Goal: Transaction & Acquisition: Obtain resource

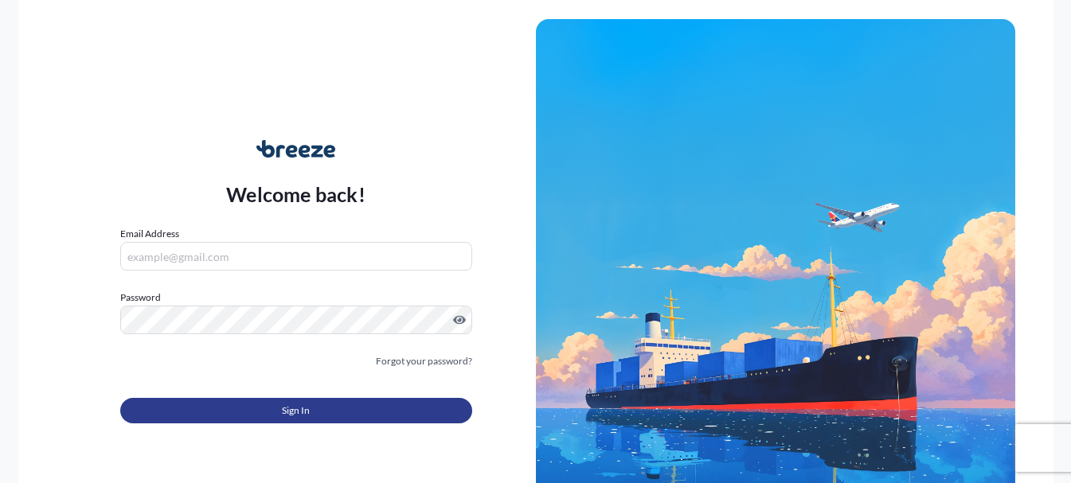
type input "[EMAIL_ADDRESS][DOMAIN_NAME]"
click at [310, 414] on button "Sign In" at bounding box center [296, 410] width 352 height 25
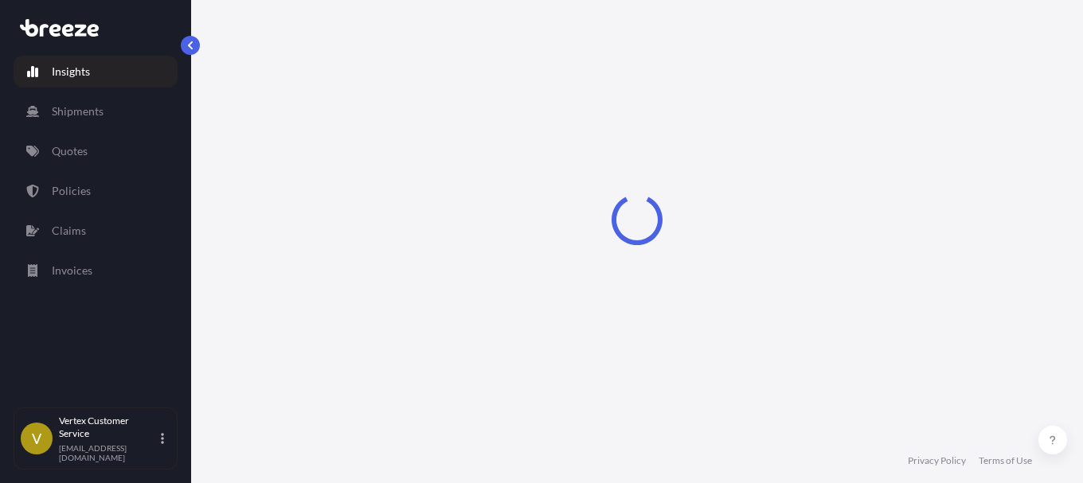
select select "2025"
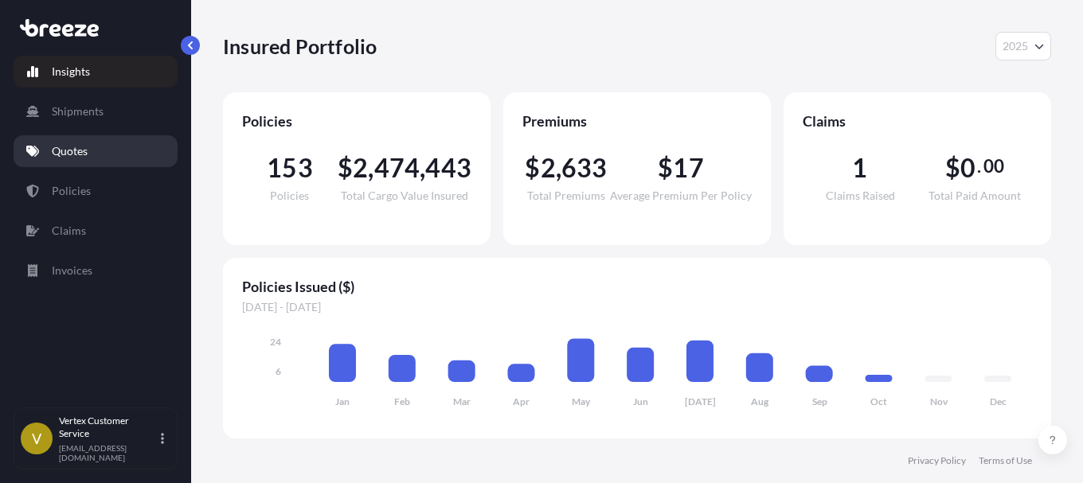
click at [104, 151] on link "Quotes" at bounding box center [96, 151] width 164 height 32
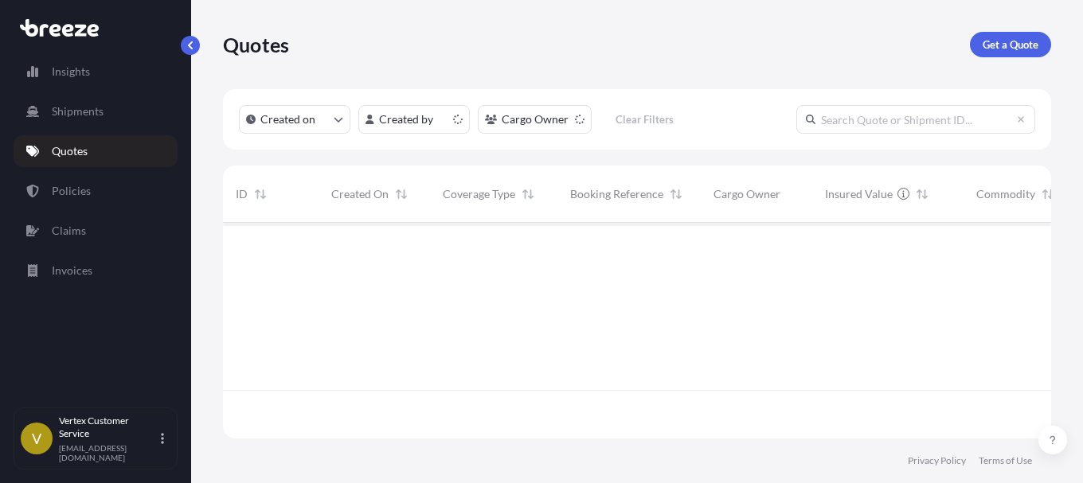
scroll to position [213, 816]
click at [1001, 45] on p "Get a Quote" at bounding box center [1010, 45] width 56 height 16
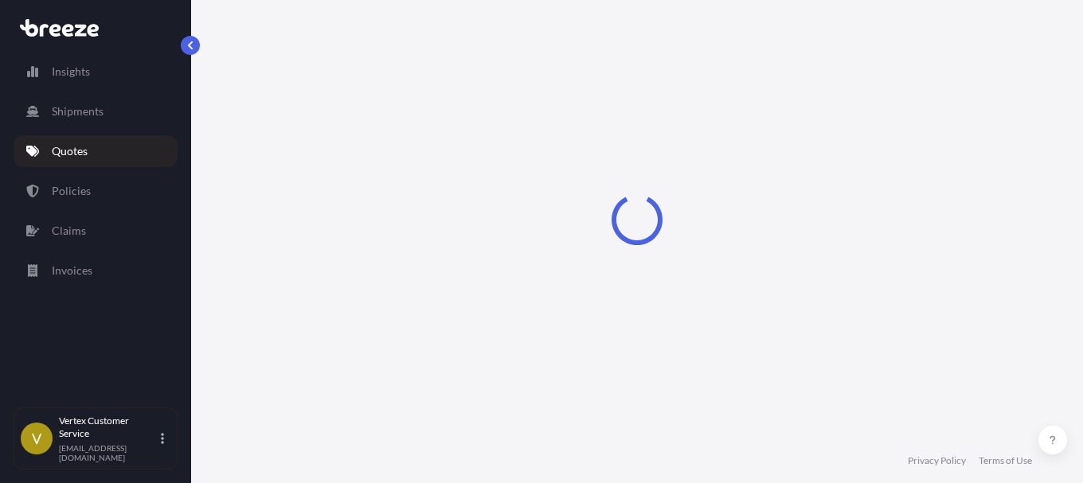
select select "Sea"
select select "1"
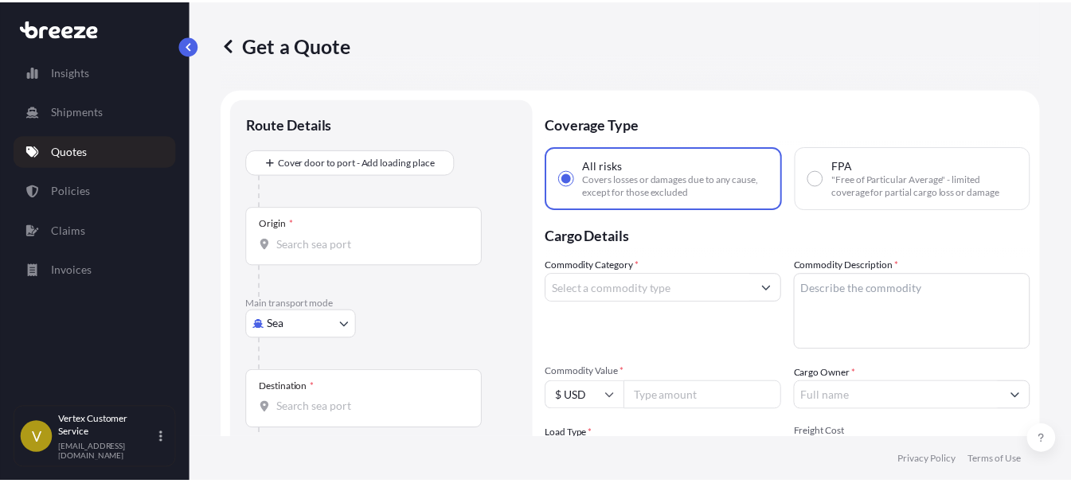
scroll to position [25, 0]
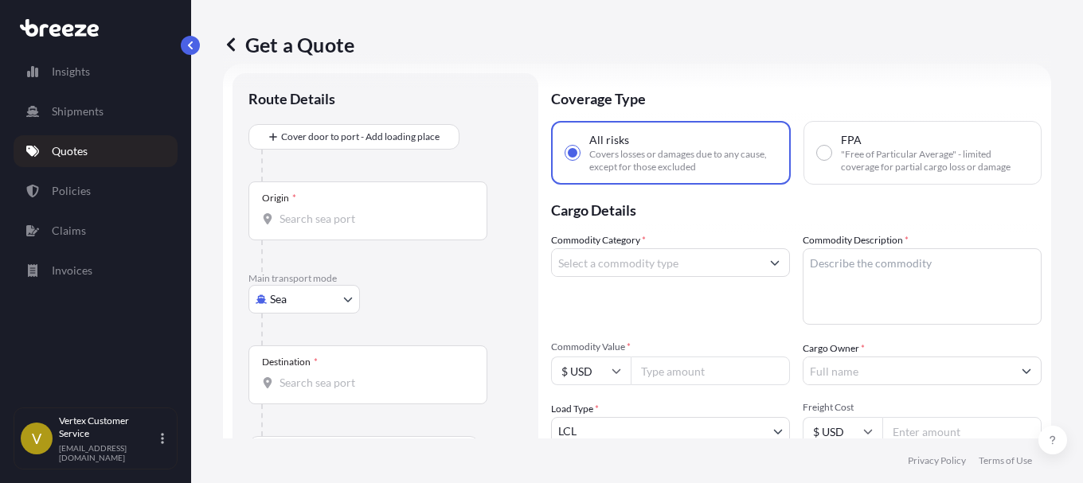
click at [353, 286] on body "Insights Shipments Quotes Policies Claims Invoices V Vertex Customer Service [E…" at bounding box center [541, 241] width 1083 height 483
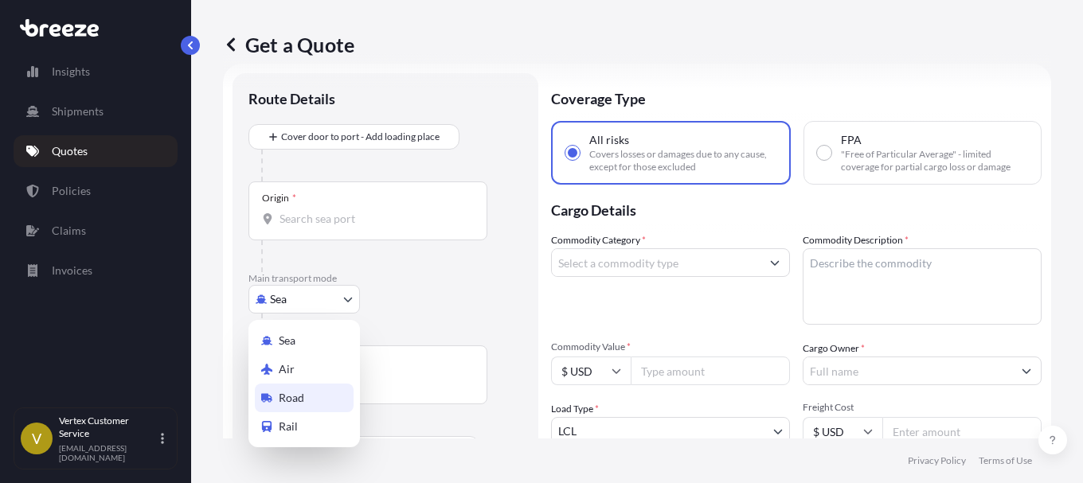
click at [287, 401] on span "Road" at bounding box center [291, 398] width 25 height 16
select select "Road"
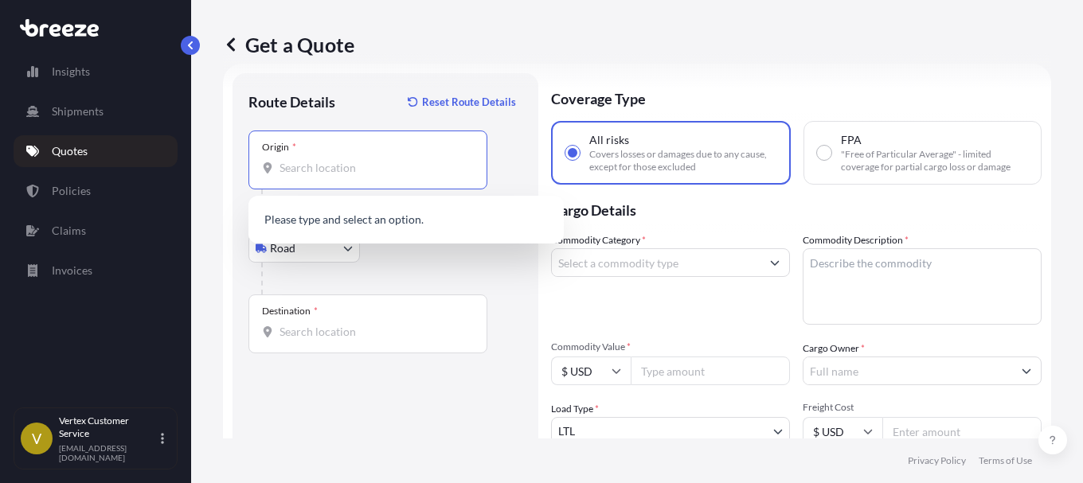
click at [358, 170] on input "Origin *" at bounding box center [373, 168] width 188 height 16
paste input "21226"
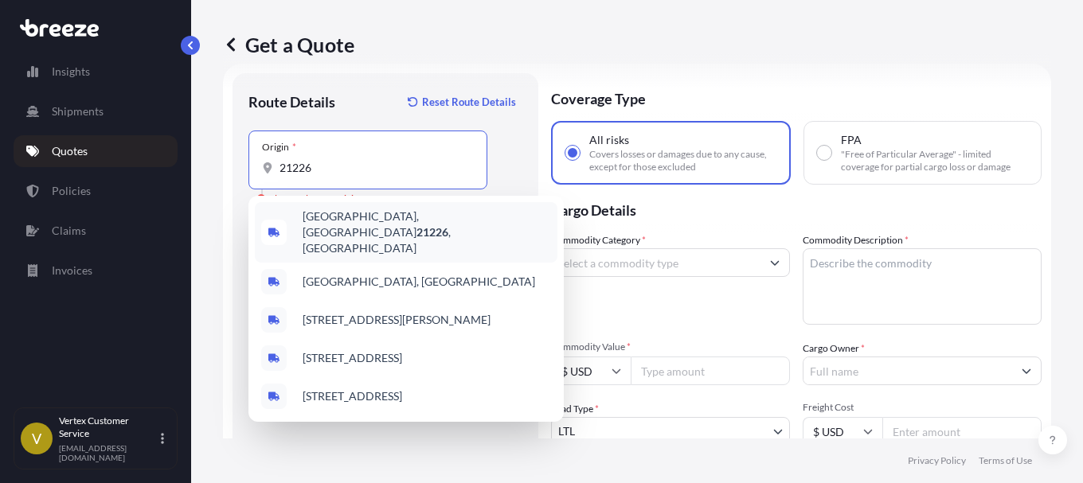
click at [357, 214] on span "[GEOGRAPHIC_DATA] , [GEOGRAPHIC_DATA]" at bounding box center [426, 233] width 248 height 48
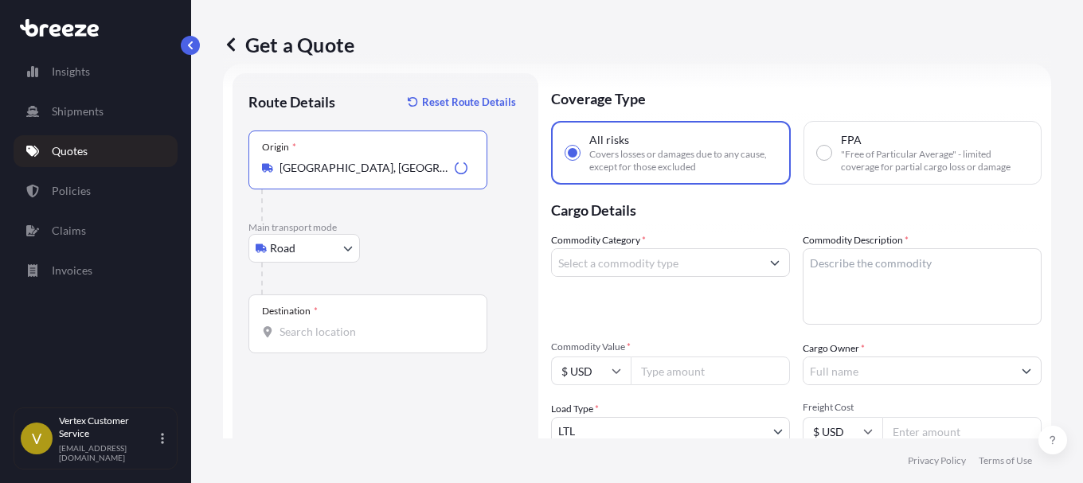
type input "[GEOGRAPHIC_DATA], [GEOGRAPHIC_DATA]"
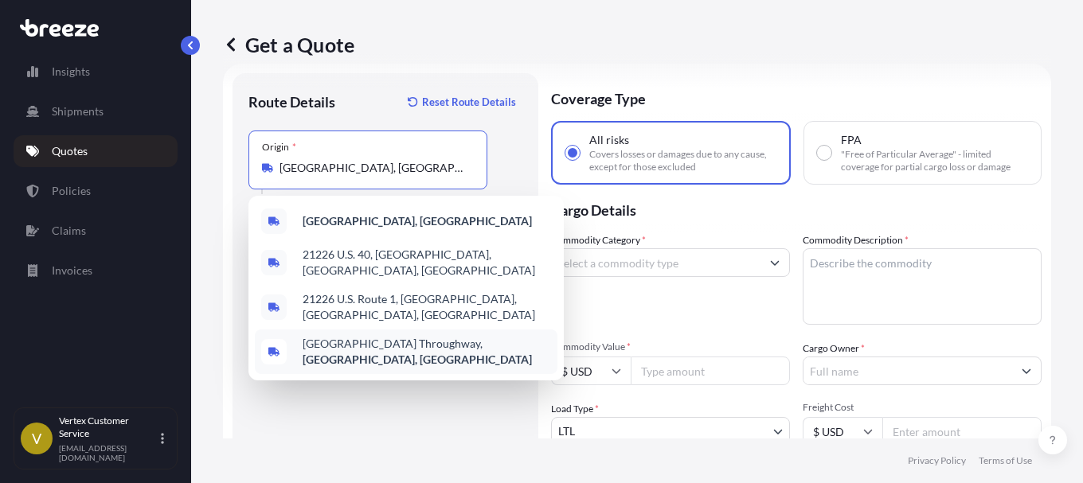
click at [203, 383] on div "Get a Quote Route Details Reset Route Details Place of loading Road Road Rail O…" at bounding box center [637, 219] width 892 height 439
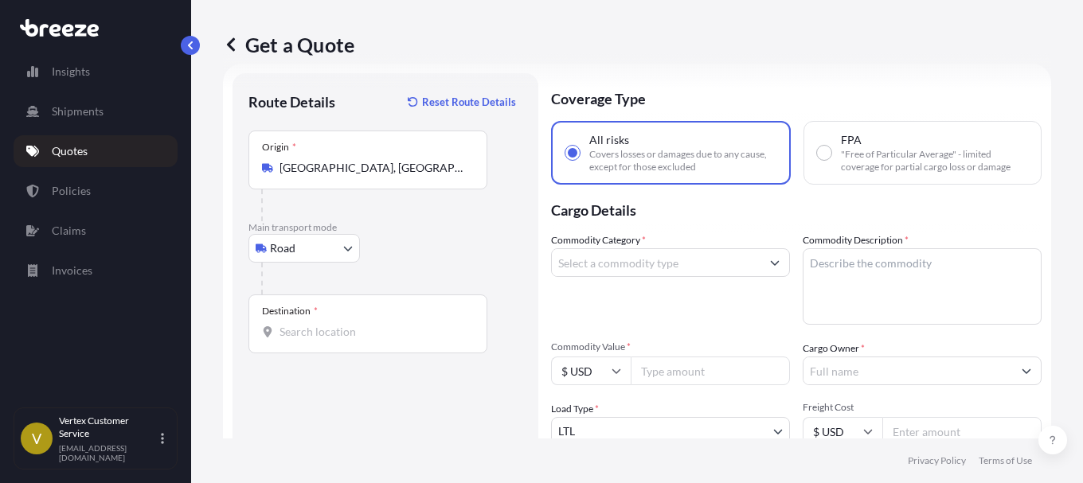
click at [342, 334] on input "Destination *" at bounding box center [373, 332] width 188 height 16
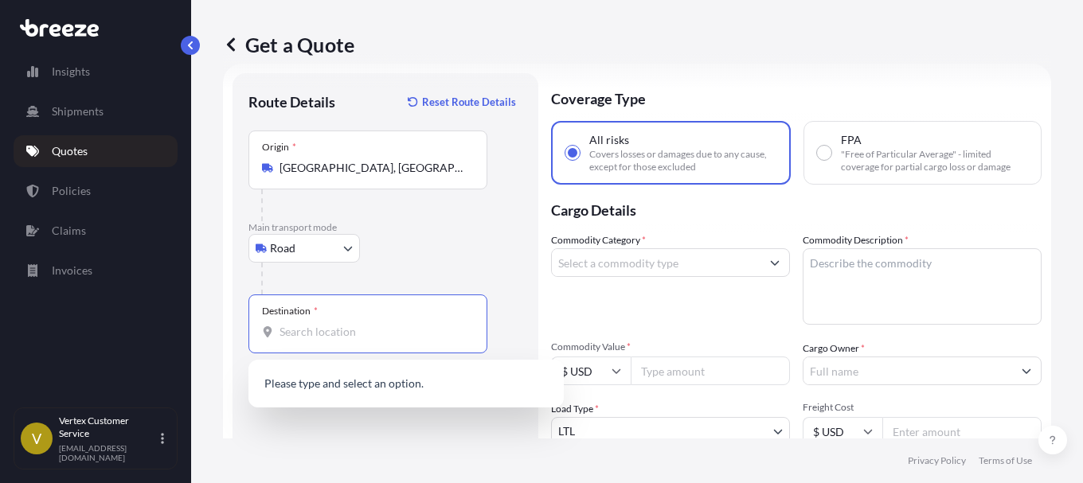
paste input "84020"
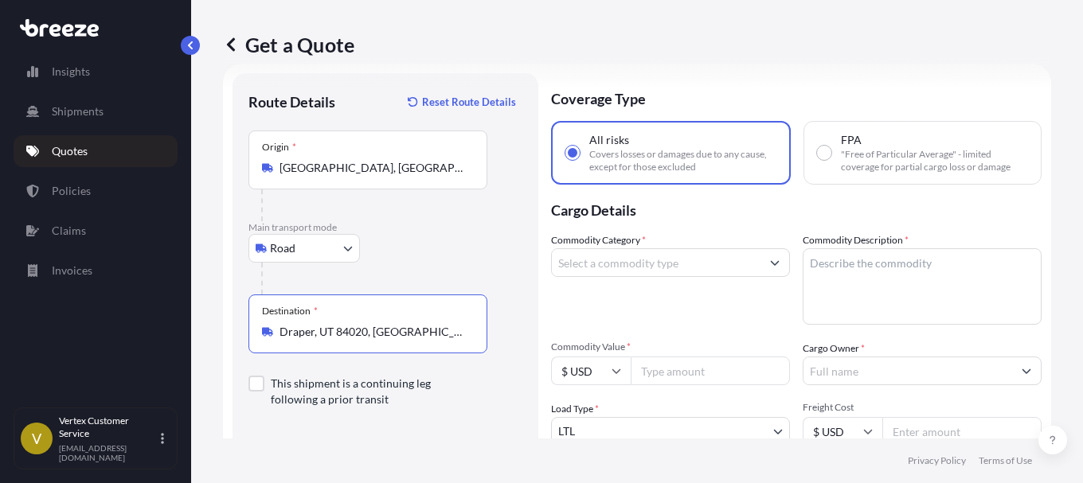
type input "Draper, UT 84020, [GEOGRAPHIC_DATA]"
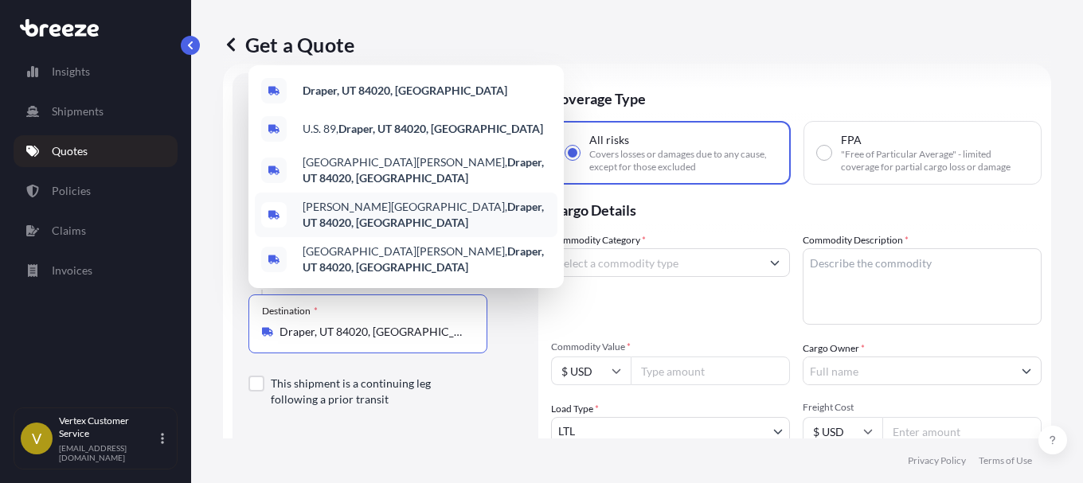
click at [646, 265] on input "Commodity Category *" at bounding box center [656, 262] width 209 height 29
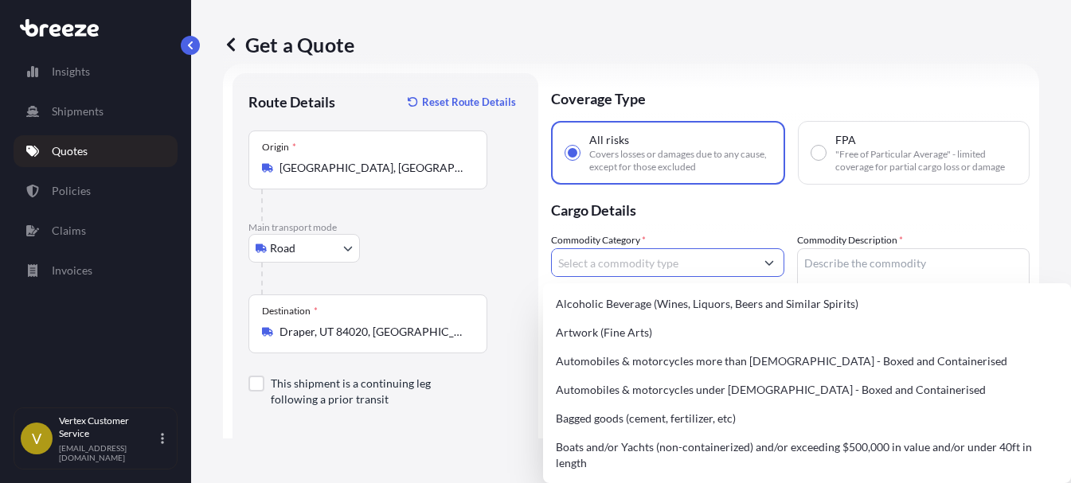
paste input "Silica Gel Non-Hazardous"
type input "Silica Gel Non-Hazardous"
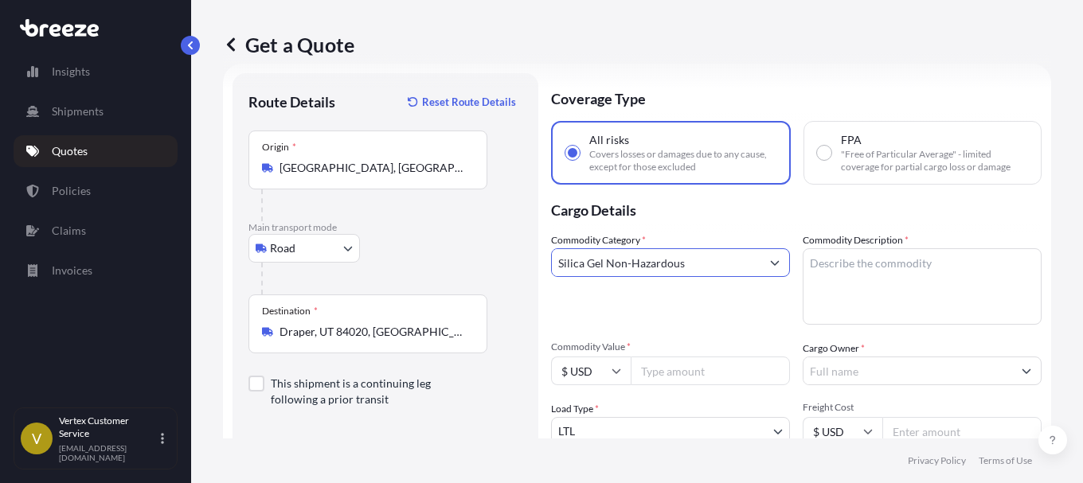
click at [712, 268] on input "Silica Gel Non-Hazardous" at bounding box center [656, 262] width 209 height 29
drag, startPoint x: 681, startPoint y: 261, endPoint x: 512, endPoint y: 261, distance: 168.7
click at [512, 261] on form "Route Details Reset Route Details Place of loading Road Road Rail Origin * [GEO…" at bounding box center [637, 358] width 828 height 589
type input "g"
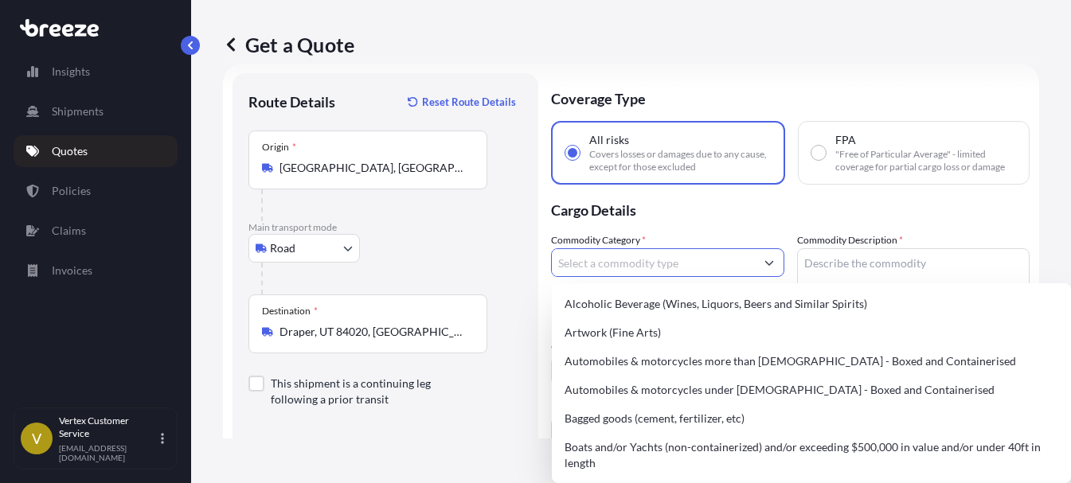
type input "d"
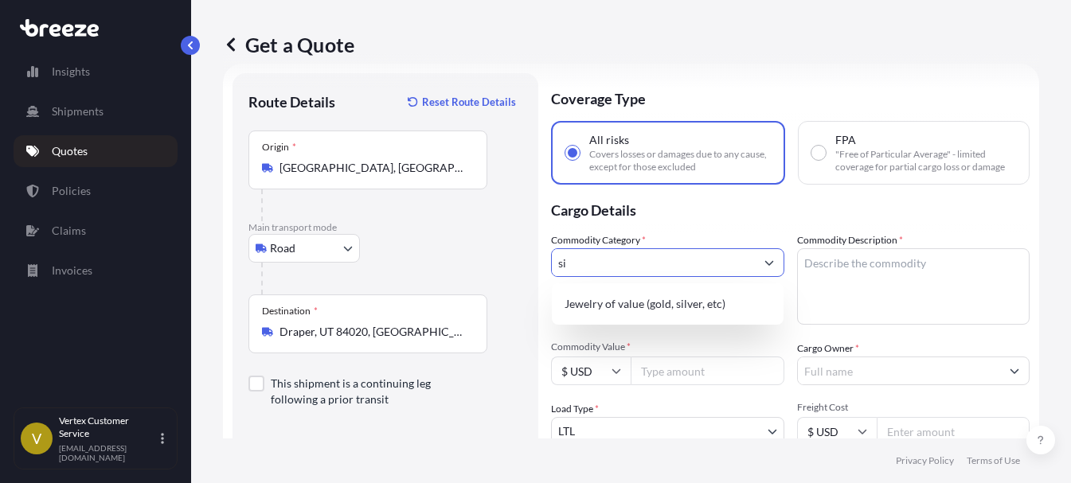
type input "s"
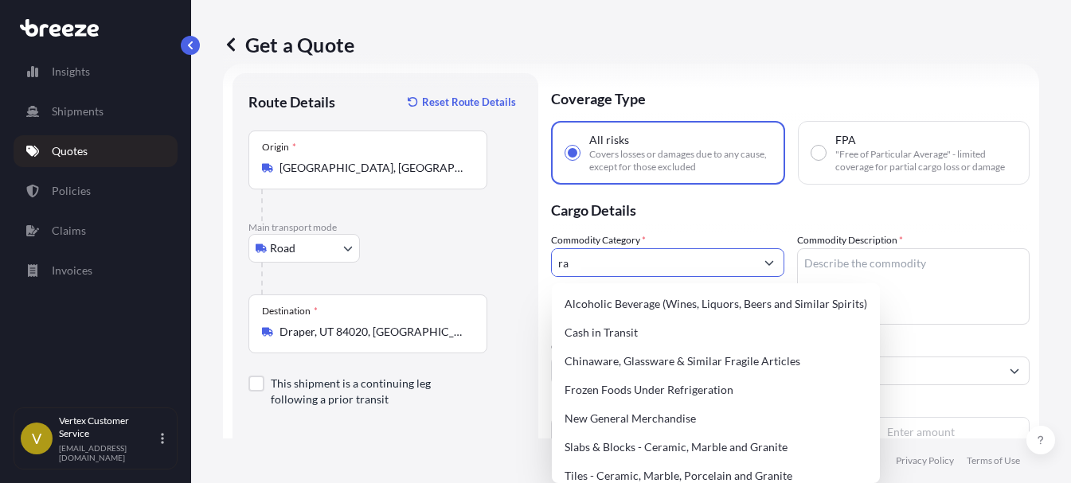
type input "raw"
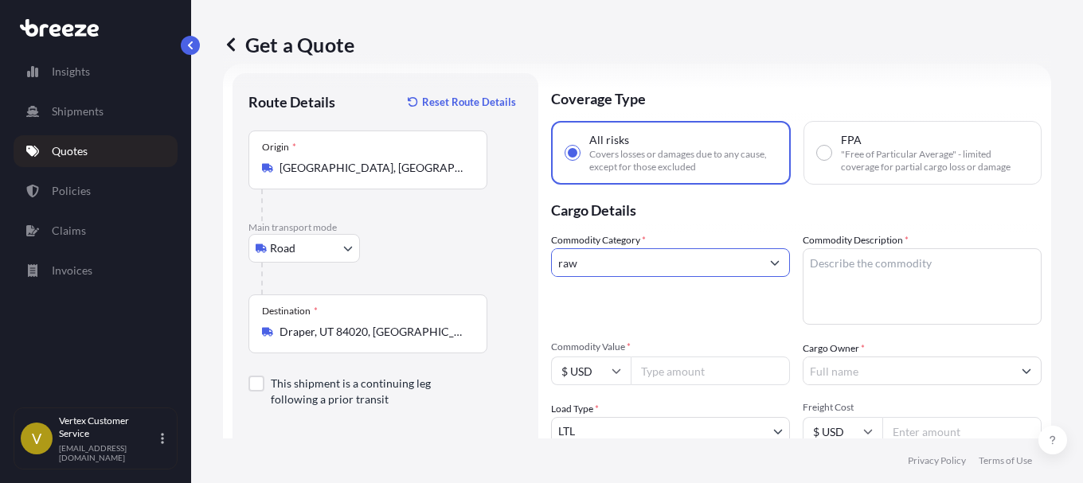
drag, startPoint x: 588, startPoint y: 258, endPoint x: 557, endPoint y: 258, distance: 31.0
click at [557, 258] on input "raw" at bounding box center [656, 262] width 209 height 29
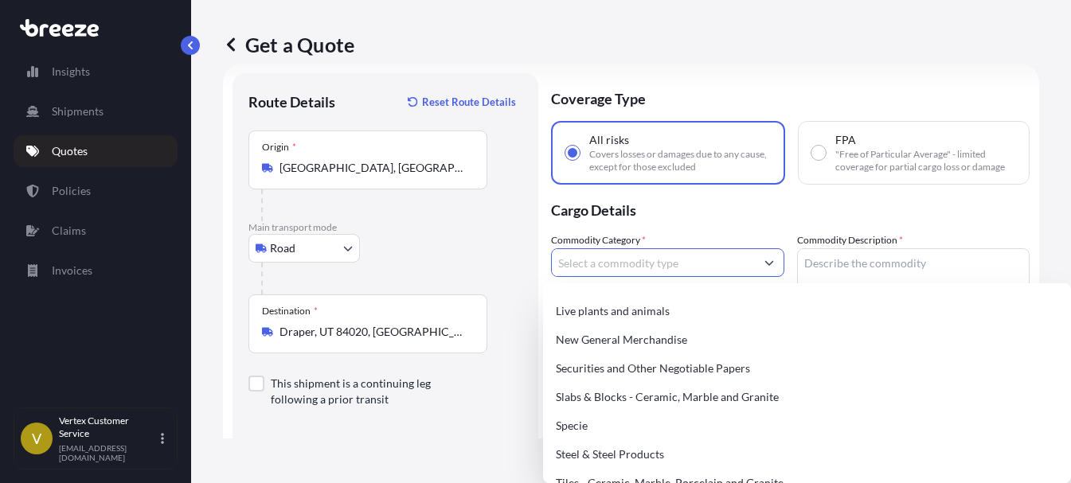
scroll to position [673, 0]
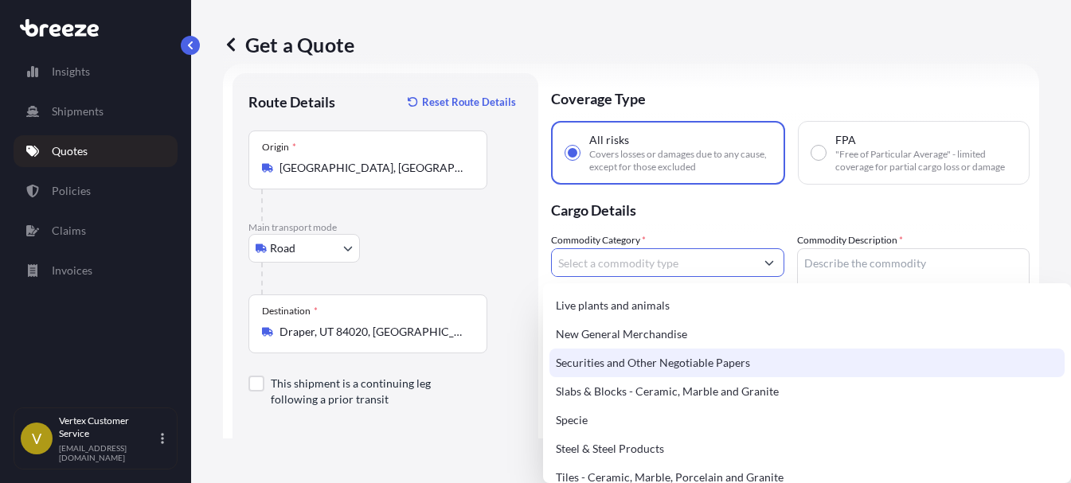
drag, startPoint x: 1078, startPoint y: 283, endPoint x: 1071, endPoint y: 313, distance: 31.1
click at [1070, 312] on html "Insights Shipments Quotes Policies Claims Invoices V Vertex Customer Service [E…" at bounding box center [535, 241] width 1071 height 483
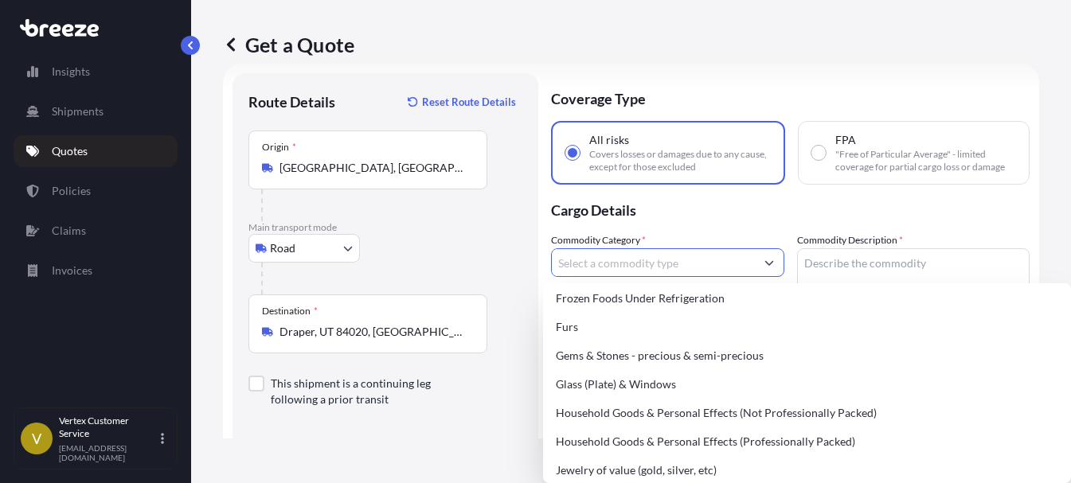
scroll to position [499, 0]
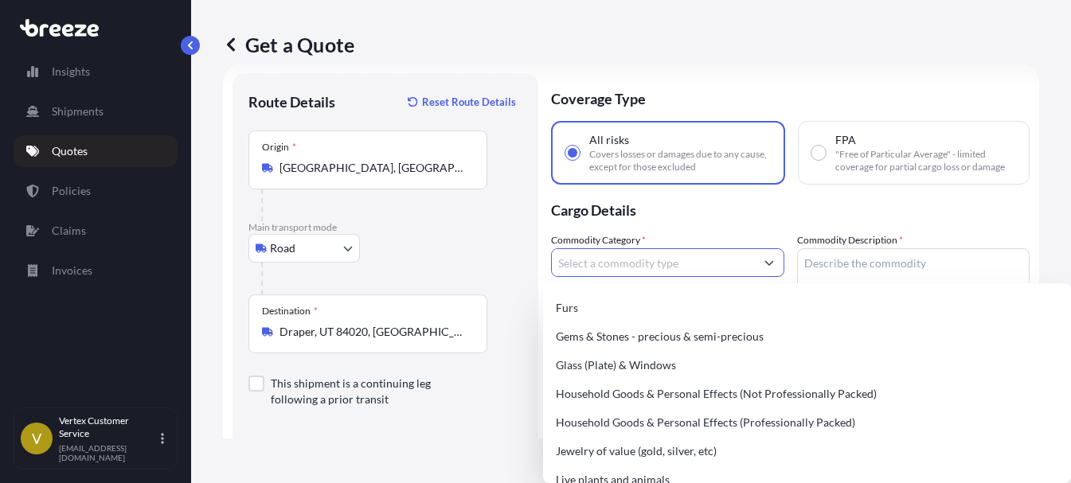
drag, startPoint x: 1077, startPoint y: 369, endPoint x: 1079, endPoint y: 468, distance: 99.5
click at [1070, 468] on html "Insights Shipments Quotes Policies Claims Invoices V Vertex Customer Service [E…" at bounding box center [535, 241] width 1071 height 483
drag, startPoint x: 1077, startPoint y: 356, endPoint x: 1082, endPoint y: 434, distance: 78.2
click at [1070, 434] on html "Insights Shipments Quotes Policies Claims Invoices V Vertex Customer Service [E…" at bounding box center [535, 241] width 1071 height 483
click at [1070, 473] on html "Insights Shipments Quotes Policies Claims Invoices V Vertex Customer Service [E…" at bounding box center [535, 241] width 1071 height 483
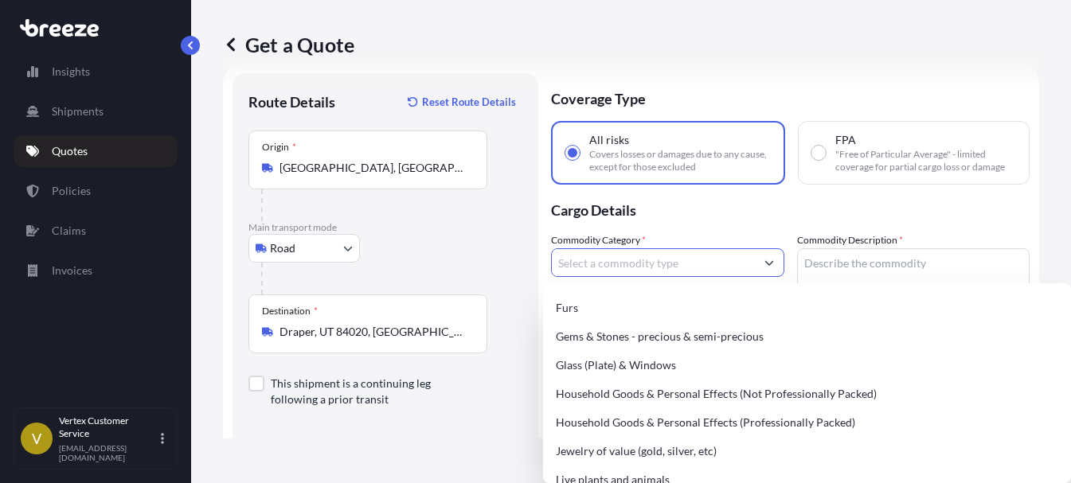
click at [1070, 473] on html "Insights Shipments Quotes Policies Claims Invoices V Vertex Customer Service [E…" at bounding box center [535, 241] width 1071 height 483
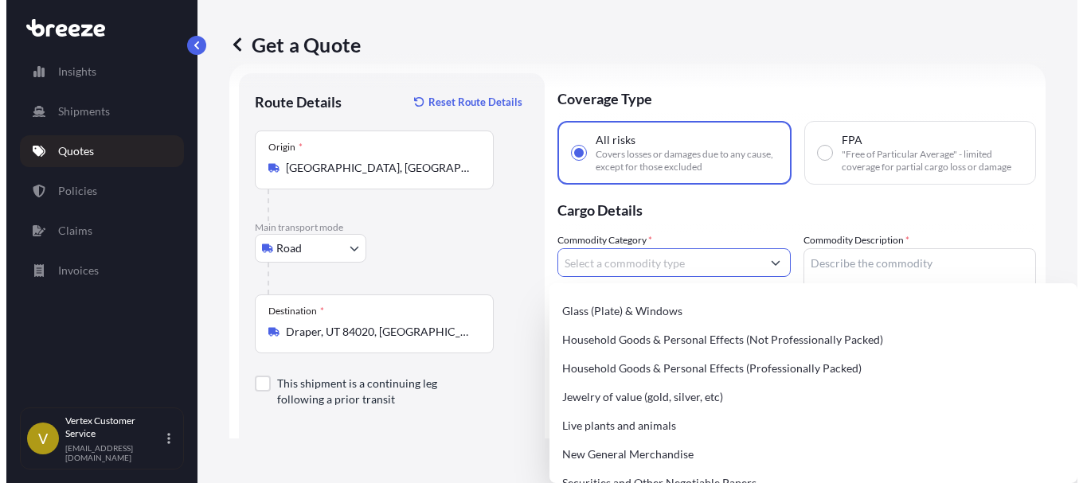
scroll to position [685, 0]
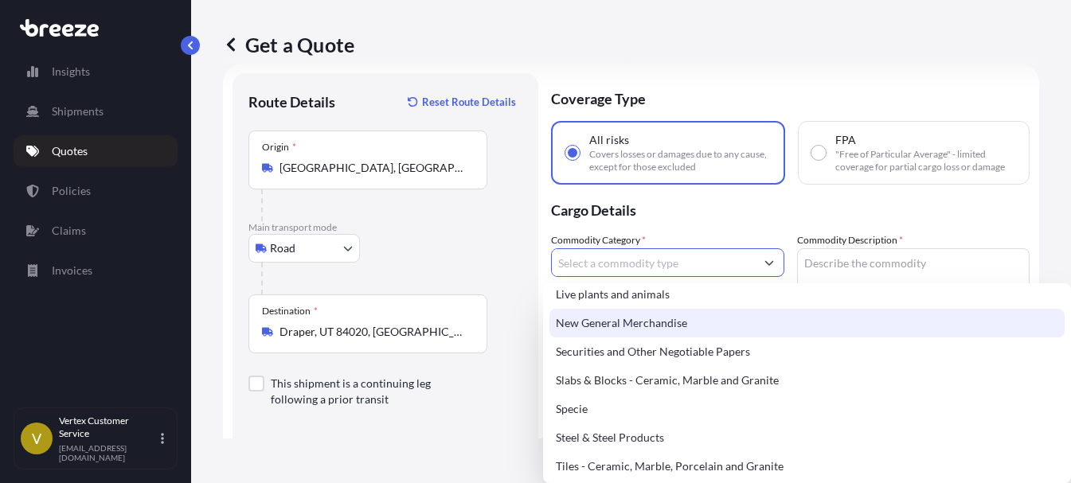
click at [653, 322] on div "New General Merchandise" at bounding box center [806, 323] width 515 height 29
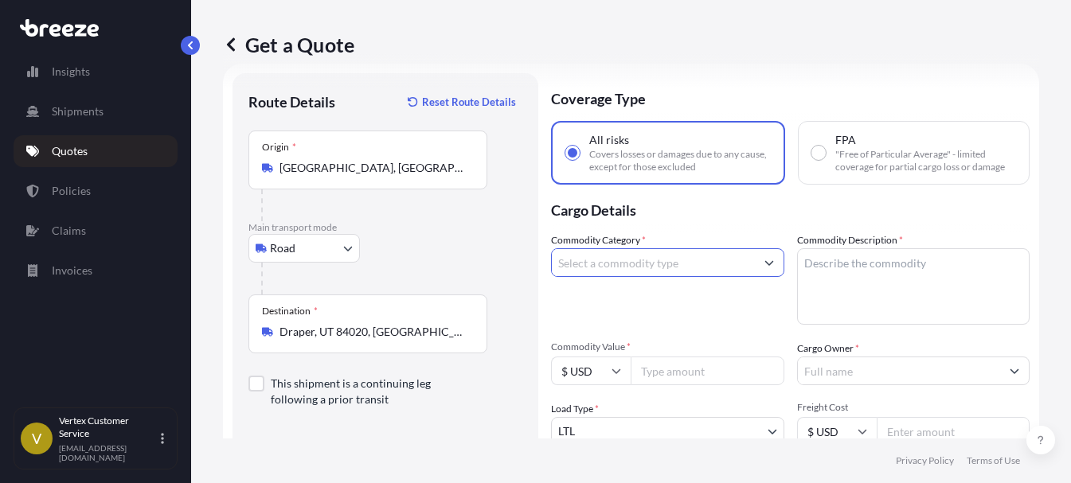
type input "New General Merchandise"
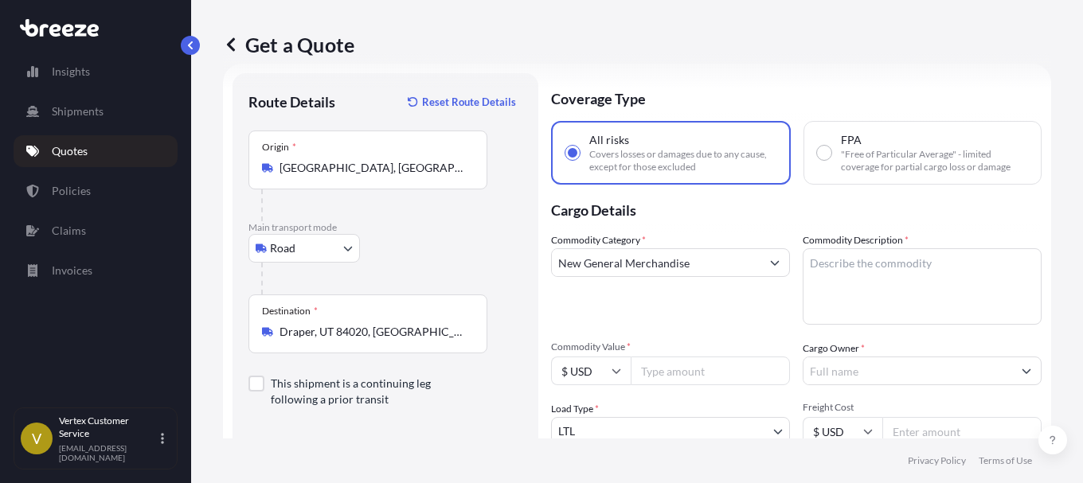
click at [844, 252] on textarea "Commodity Description *" at bounding box center [921, 286] width 239 height 76
paste textarea "Silica Gel Non-Hazardous."
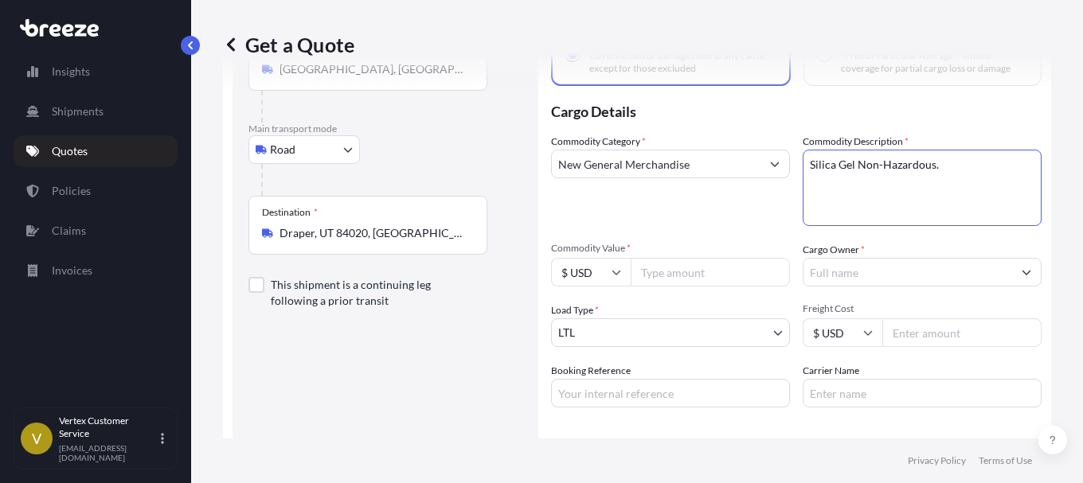
scroll to position [134, 0]
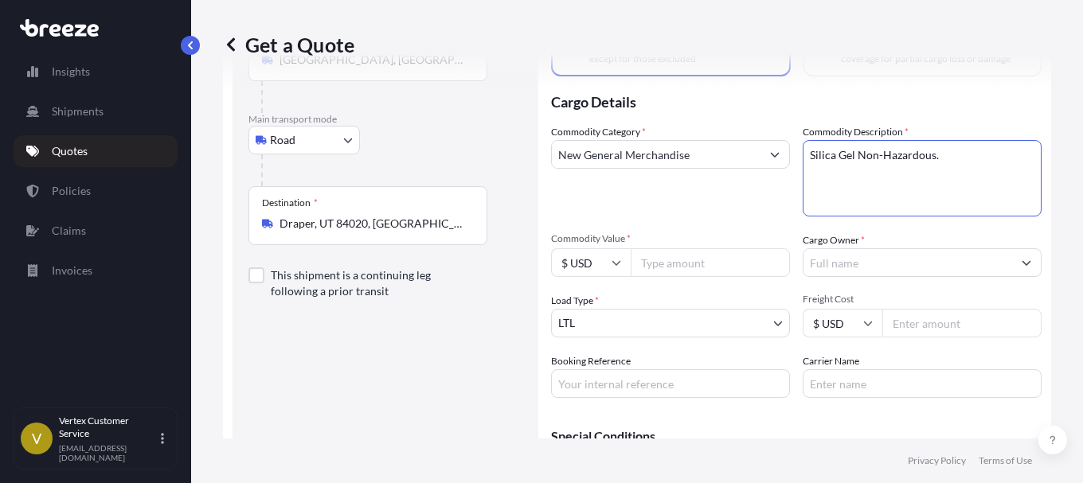
type textarea "Silica Gel Non-Hazardous."
click at [681, 267] on input "Commodity Value *" at bounding box center [709, 262] width 159 height 29
type input "9499"
click at [1014, 260] on button "Show suggestions" at bounding box center [1026, 262] width 29 height 29
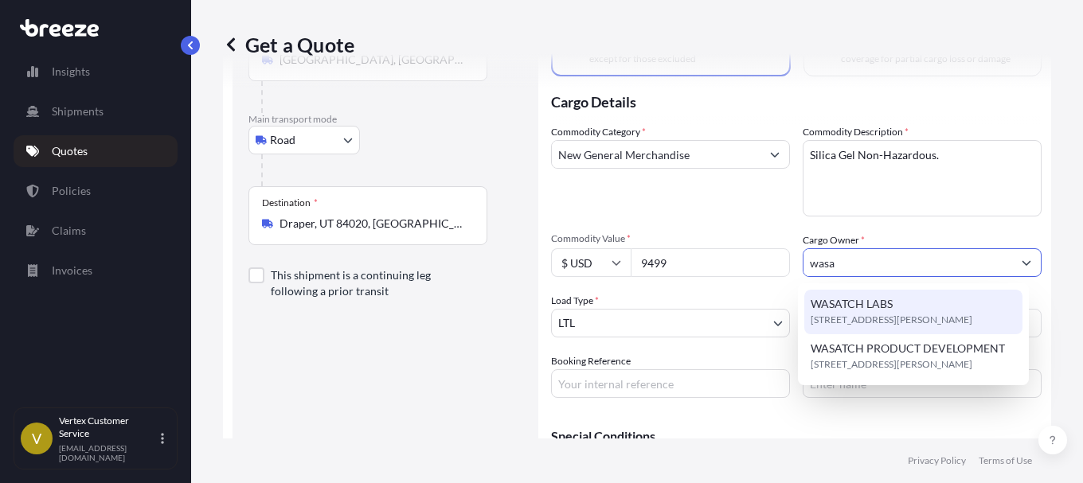
click at [914, 313] on span "[STREET_ADDRESS][PERSON_NAME]" at bounding box center [891, 320] width 162 height 16
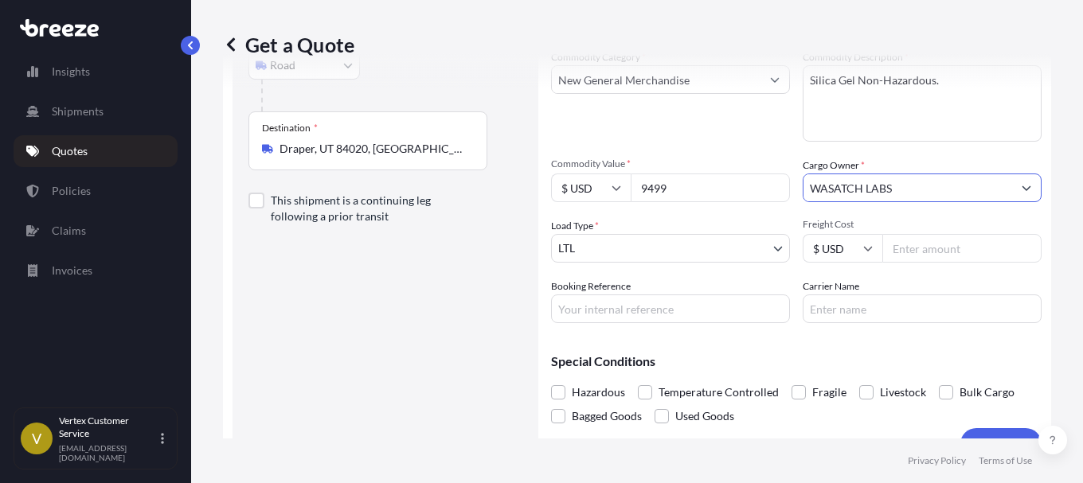
scroll to position [240, 0]
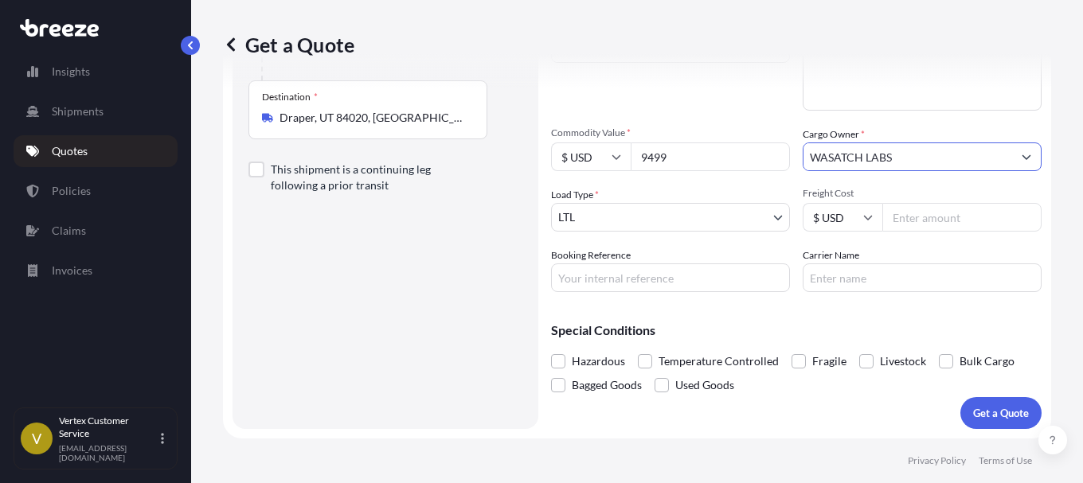
type input "WASATCH LABS"
click at [1005, 405] on p "Get a Quote" at bounding box center [1001, 413] width 56 height 16
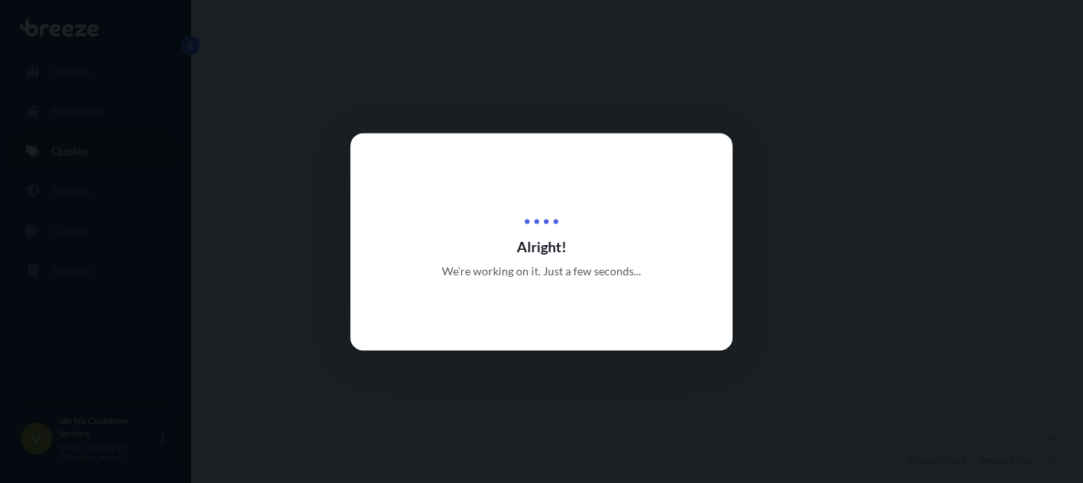
select select "Road"
select select "1"
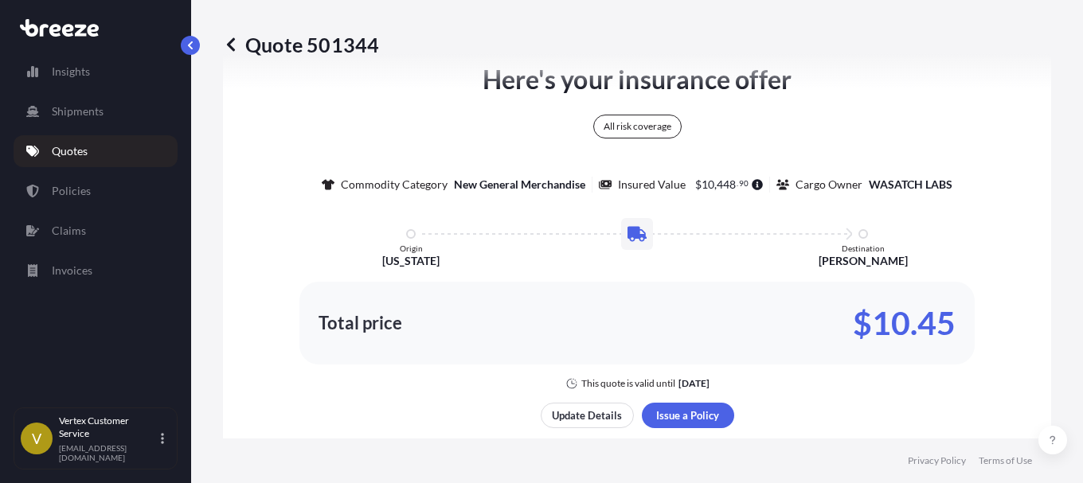
scroll to position [954, 0]
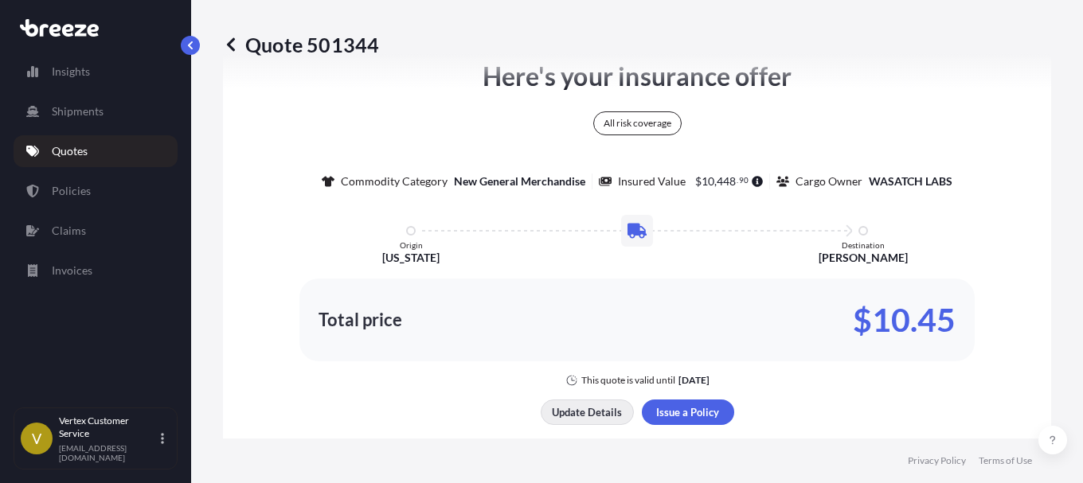
click at [577, 419] on p "Update Details" at bounding box center [587, 412] width 70 height 16
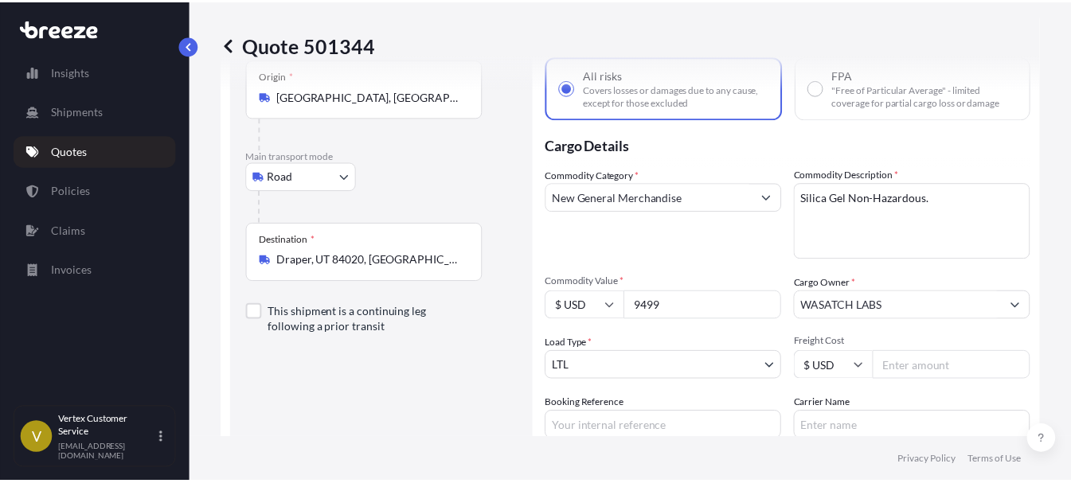
scroll to position [25, 0]
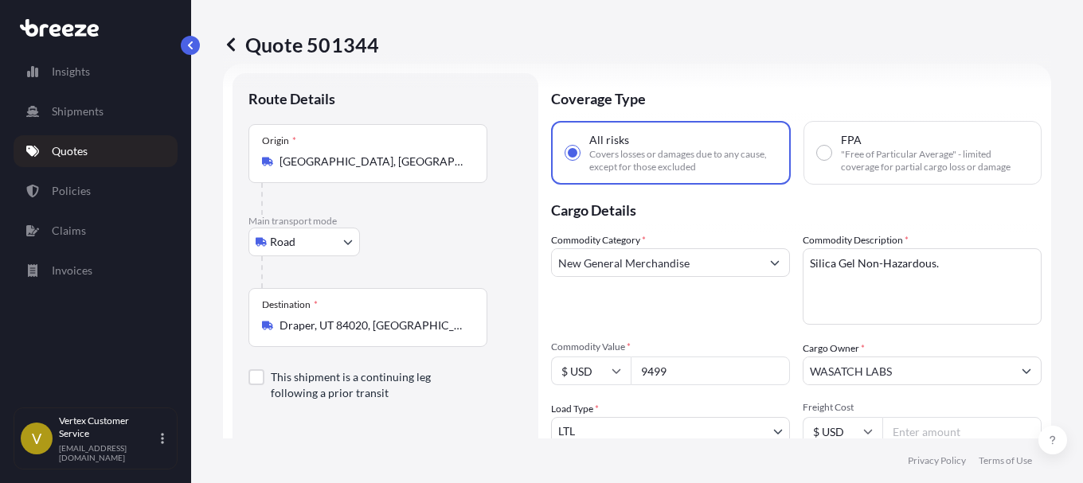
click at [770, 265] on button "Show suggestions" at bounding box center [774, 262] width 29 height 29
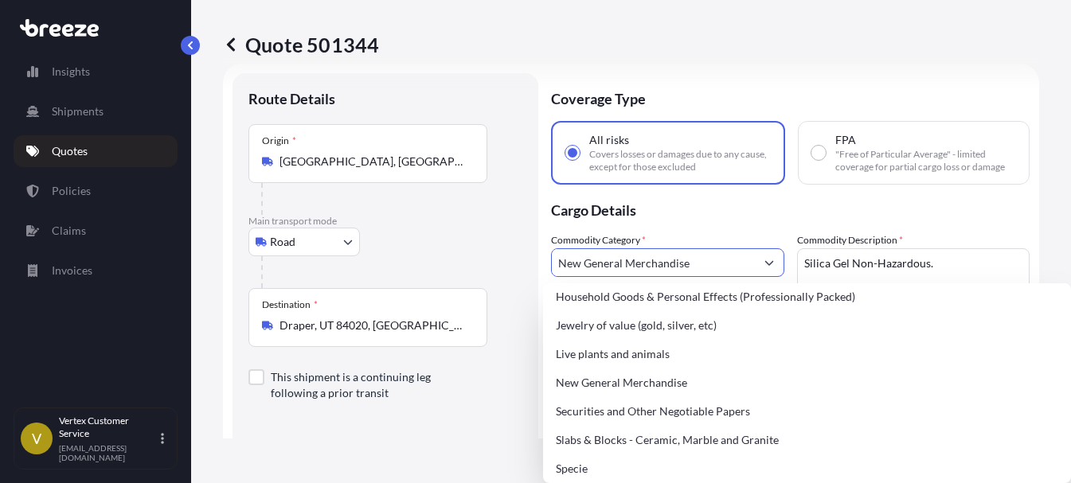
scroll to position [636, 0]
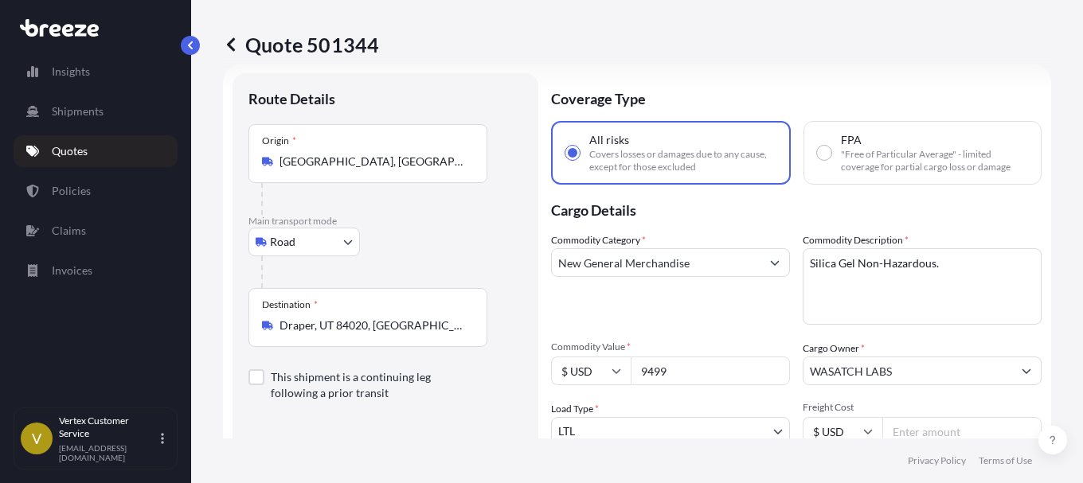
drag, startPoint x: 1065, startPoint y: 441, endPoint x: 1066, endPoint y: 467, distance: 26.3
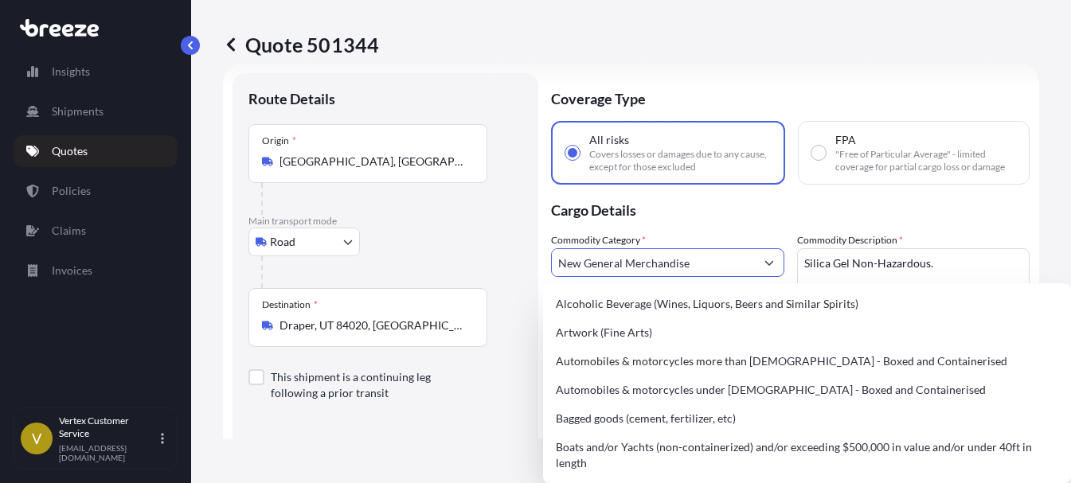
drag, startPoint x: 664, startPoint y: 262, endPoint x: 543, endPoint y: 263, distance: 121.0
click at [543, 263] on form "Route Details Place of loading Road Road Rail Origin * [GEOGRAPHIC_DATA] Main t…" at bounding box center [631, 358] width 816 height 589
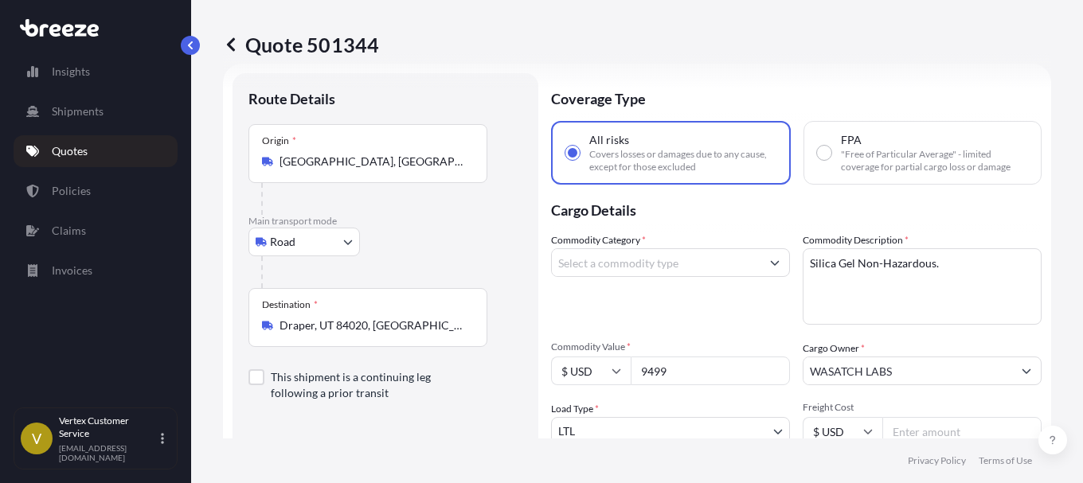
click at [771, 263] on button "Show suggestions" at bounding box center [774, 262] width 29 height 29
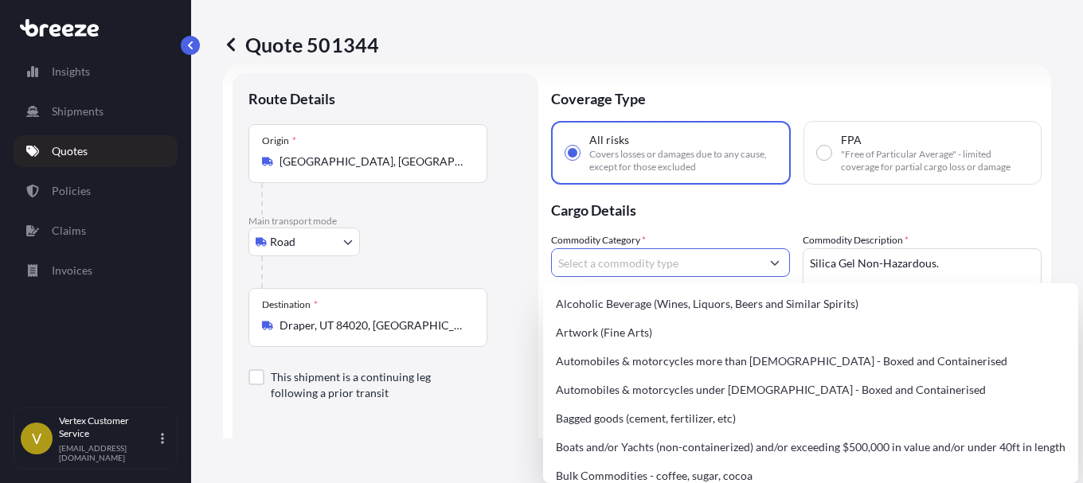
click at [771, 263] on button "Show suggestions" at bounding box center [774, 262] width 29 height 29
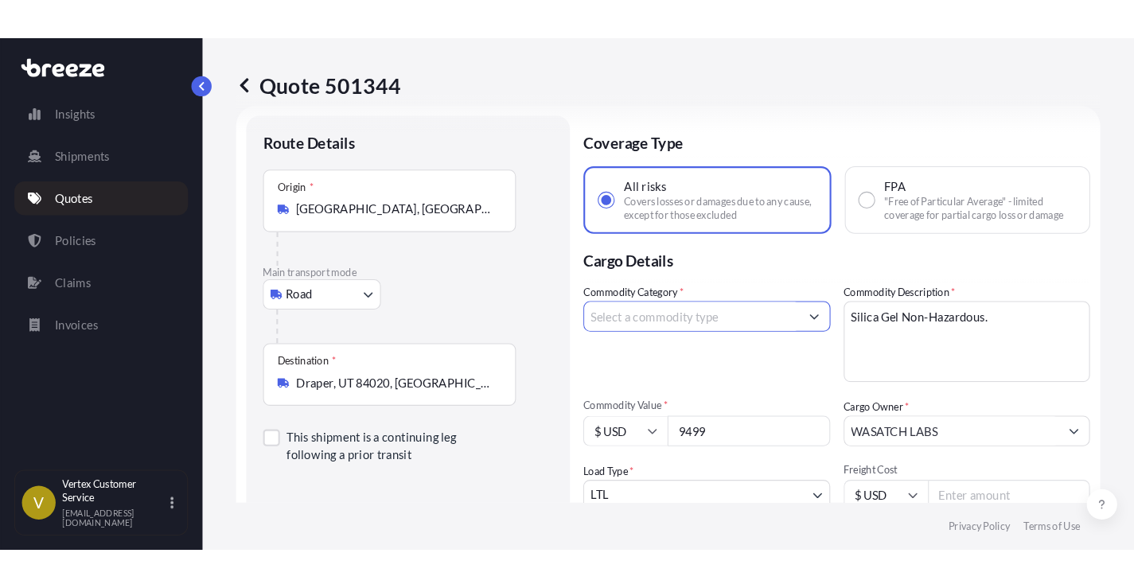
scroll to position [0, 0]
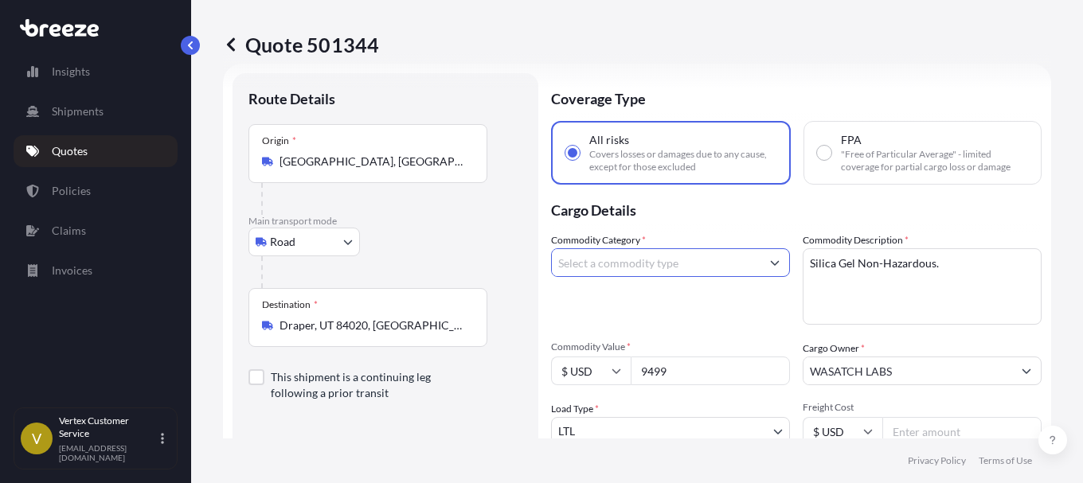
drag, startPoint x: 1077, startPoint y: 375, endPoint x: 1076, endPoint y: 422, distance: 47.0
click at [1070, 422] on html "Insights Shipments Quotes Policies Claims Invoices V Vertex Customer Service [E…" at bounding box center [541, 241] width 1083 height 483
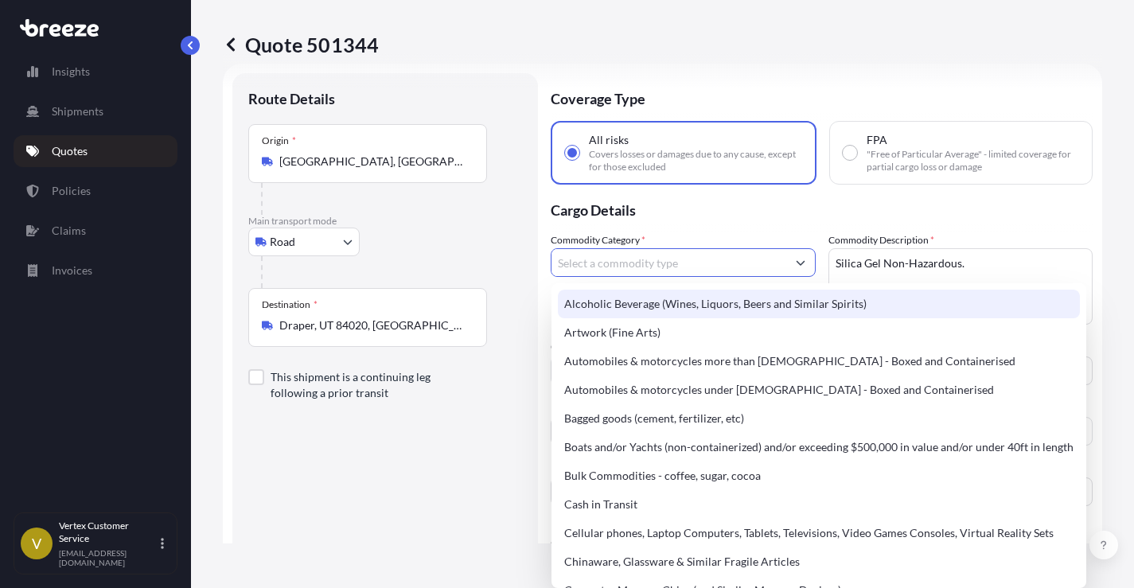
click at [728, 252] on input "Commodity Category *" at bounding box center [669, 262] width 235 height 29
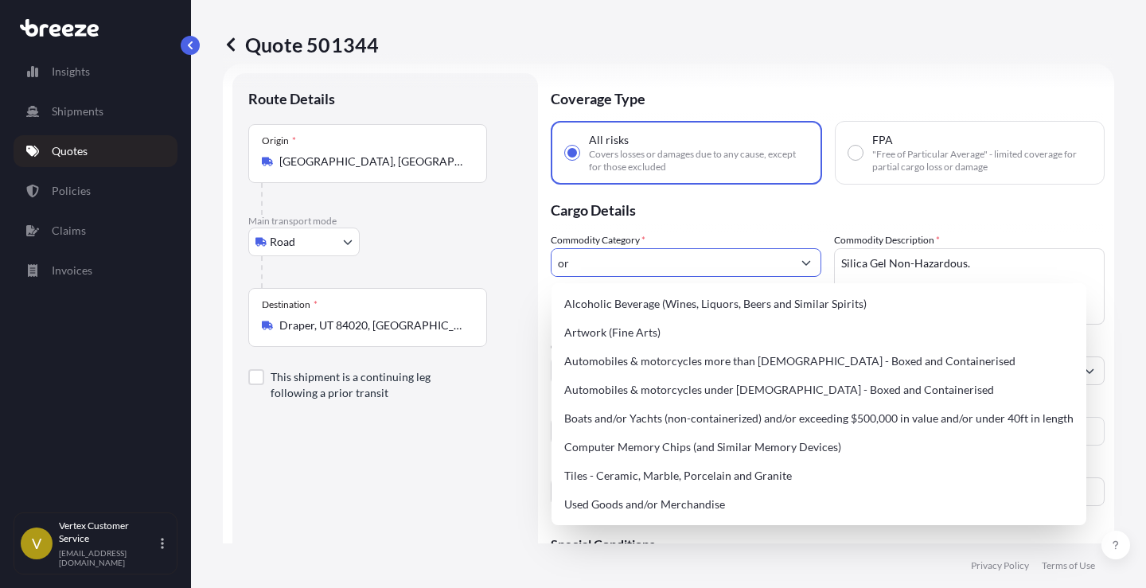
type input "o"
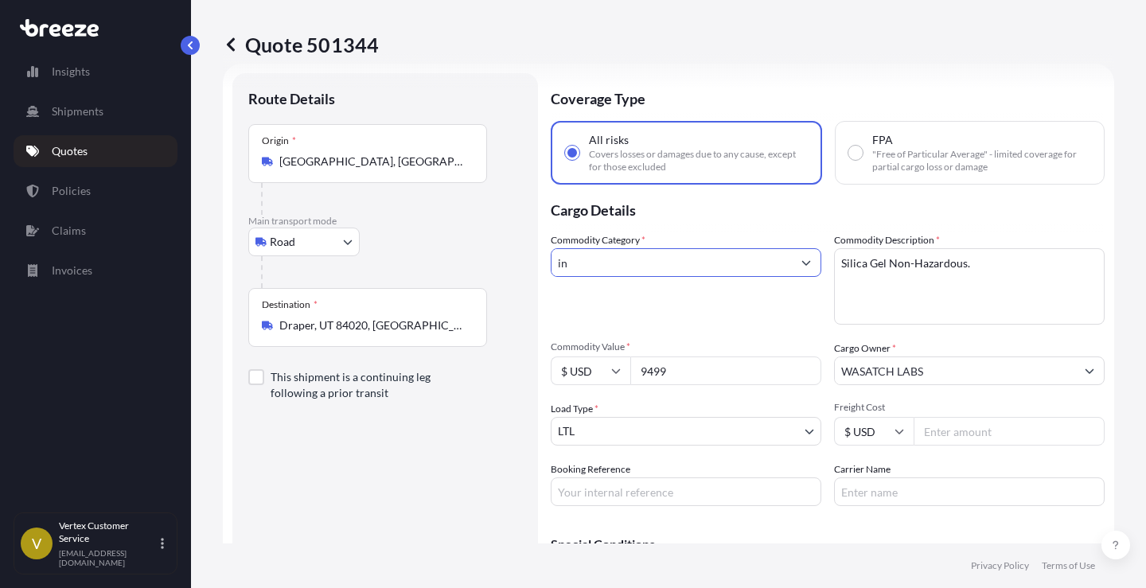
type input "i"
type input "ORGANIC"
drag, startPoint x: 476, startPoint y: 252, endPoint x: 431, endPoint y: 251, distance: 45.4
click at [431, 251] on form "Route Details Place of loading Road Road Rail Origin * [GEOGRAPHIC_DATA] Main t…" at bounding box center [669, 358] width 892 height 589
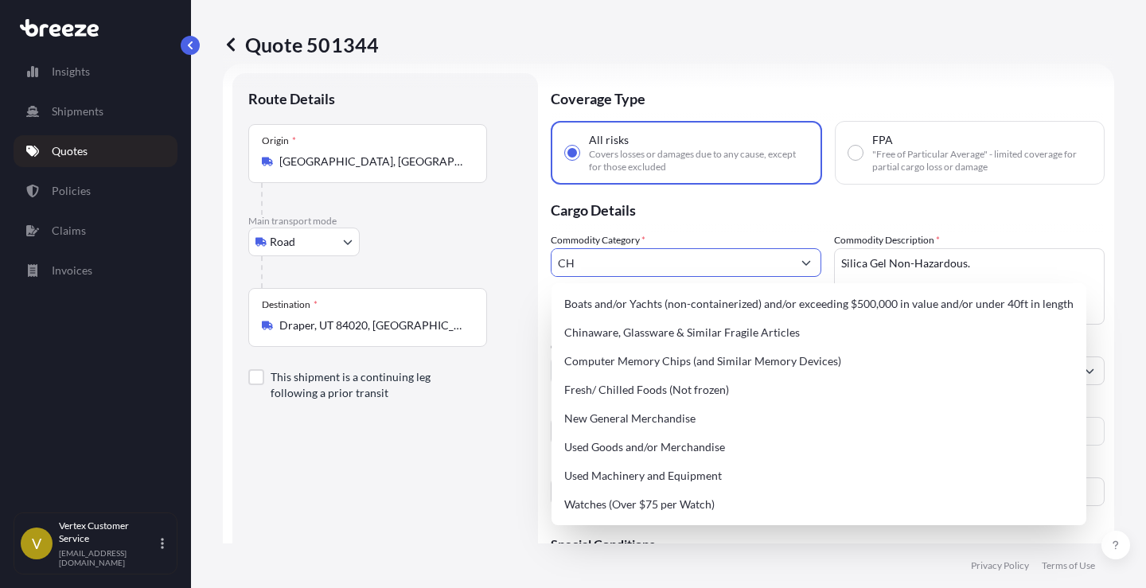
type input "C"
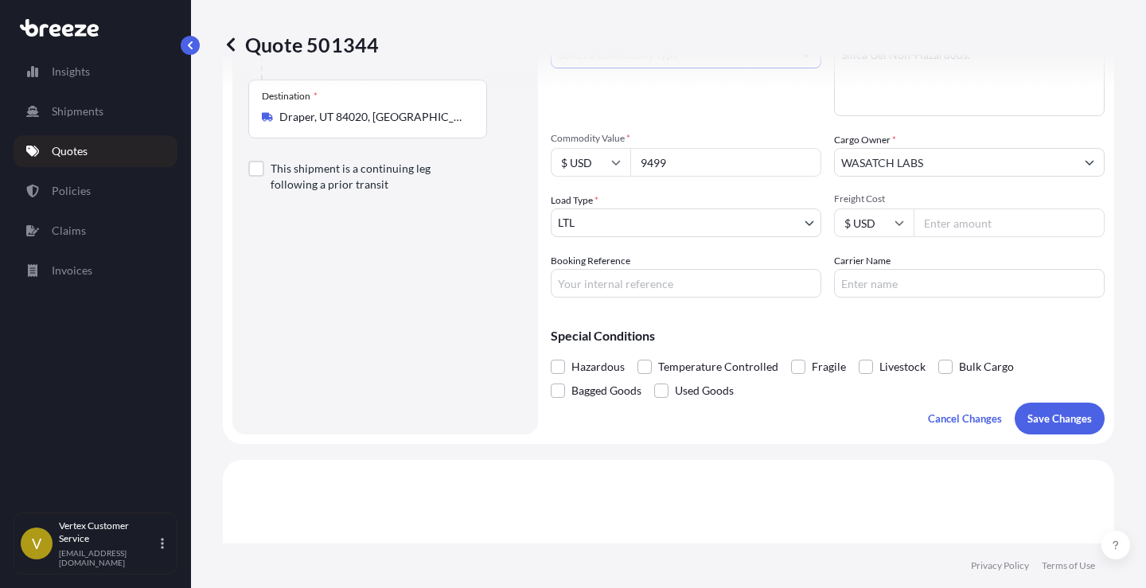
scroll to position [217, 0]
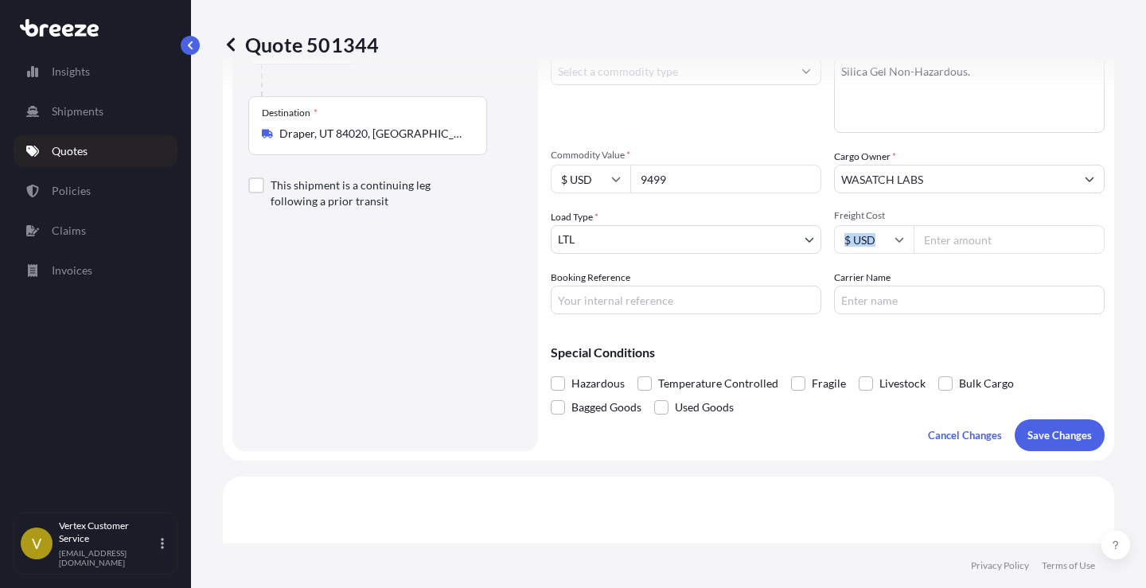
drag, startPoint x: 1132, startPoint y: 215, endPoint x: 1135, endPoint y: 232, distance: 17.8
click at [1070, 232] on div "Quote 501344 Route Details Place of loading Road Road Rail Origin * [GEOGRAPHIC…" at bounding box center [668, 272] width 955 height 544
click at [802, 75] on div "Quote 501344" at bounding box center [669, 44] width 892 height 89
click at [795, 70] on div "Quote 501344" at bounding box center [669, 44] width 892 height 89
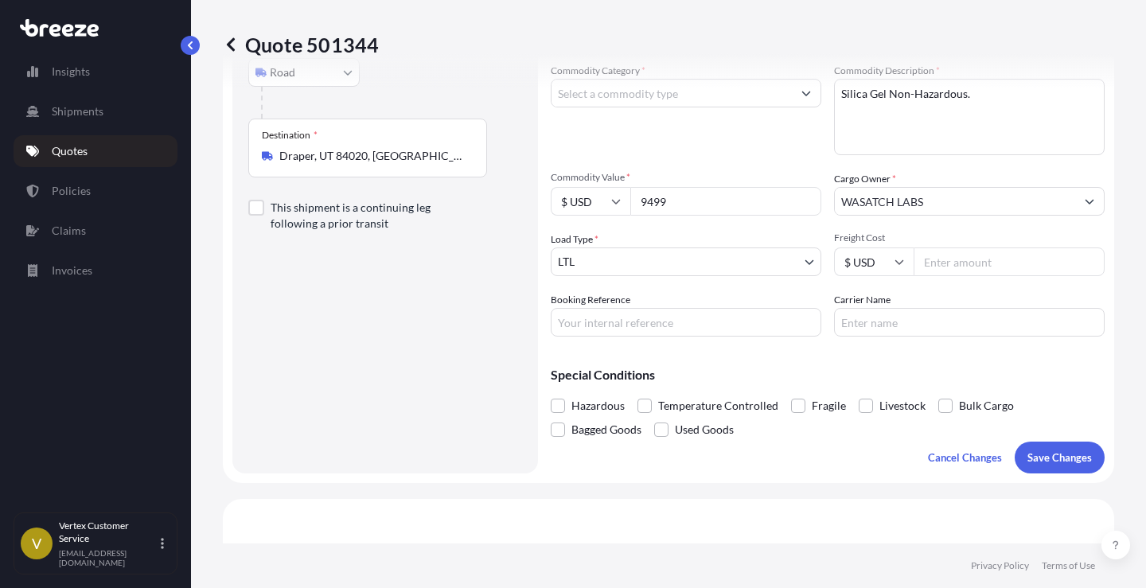
click at [803, 90] on icon "Show suggestions" at bounding box center [807, 93] width 10 height 10
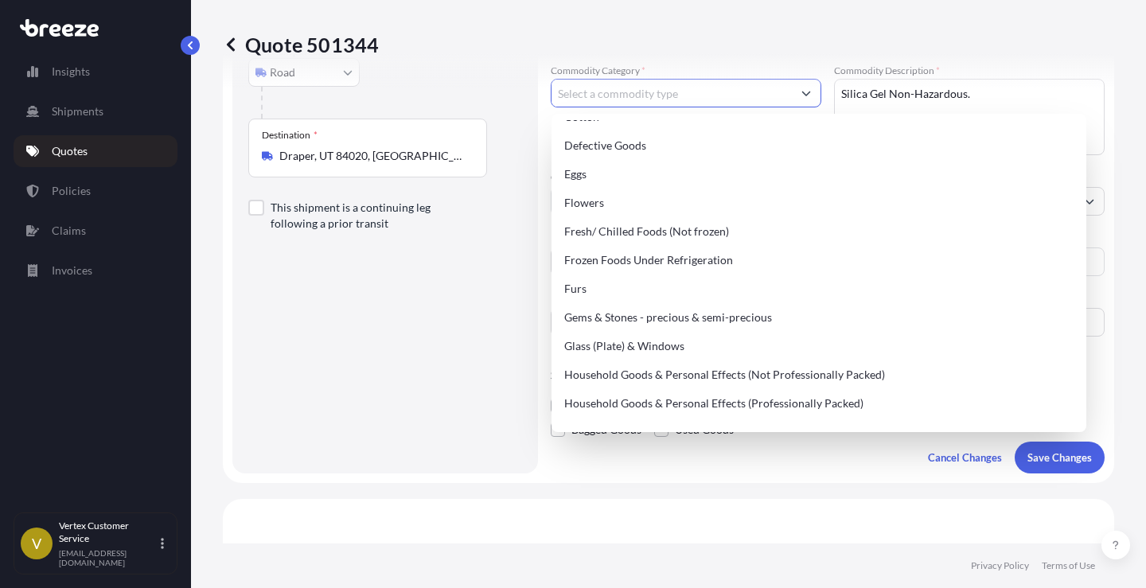
scroll to position [338, 0]
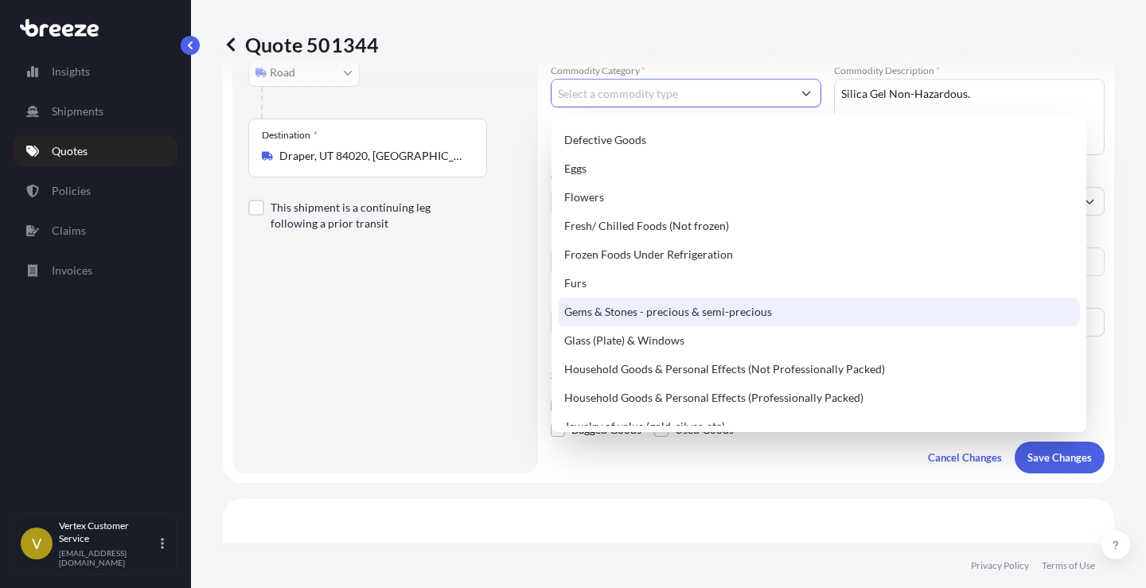
click at [1061, 308] on div "Alcoholic Beverage (Wines, Liquors, Beers and Similar Spirits) Artwork (Fine Ar…" at bounding box center [819, 269] width 522 height 974
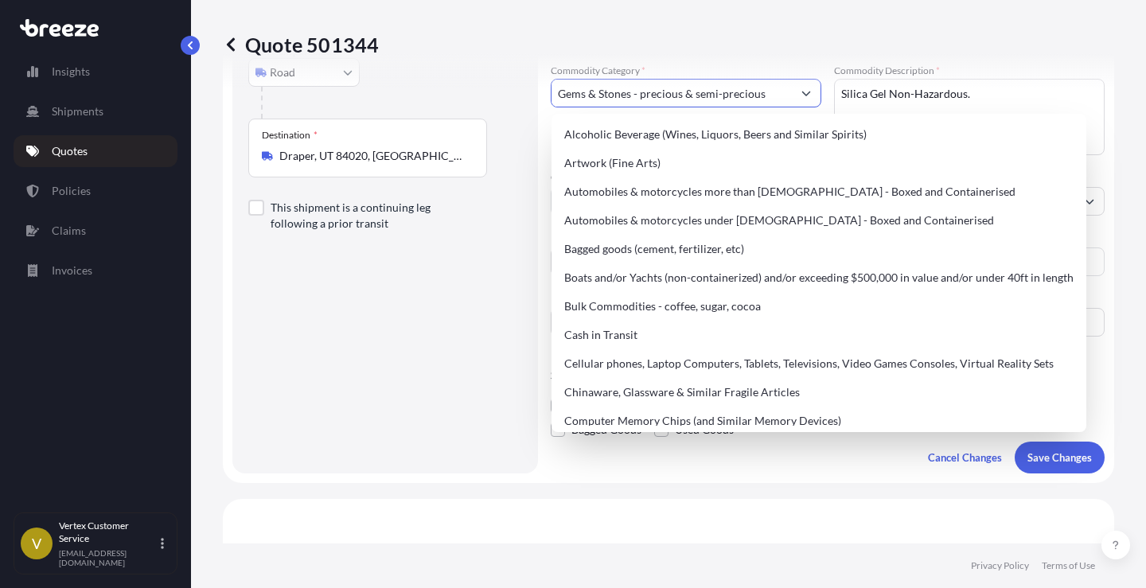
click at [802, 90] on icon "Show suggestions" at bounding box center [807, 93] width 10 height 10
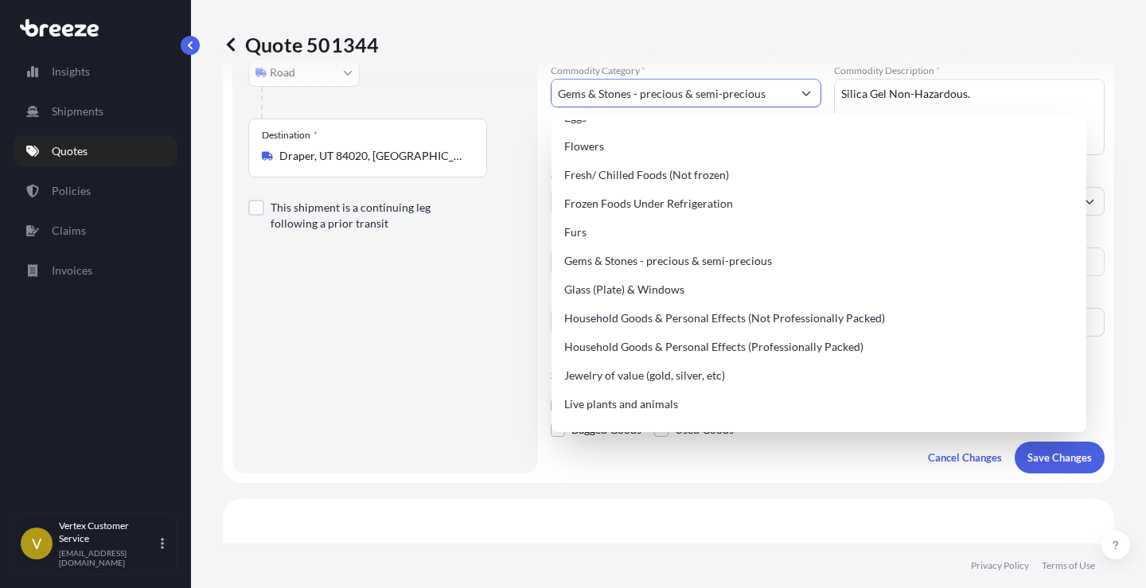
scroll to position [406, 0]
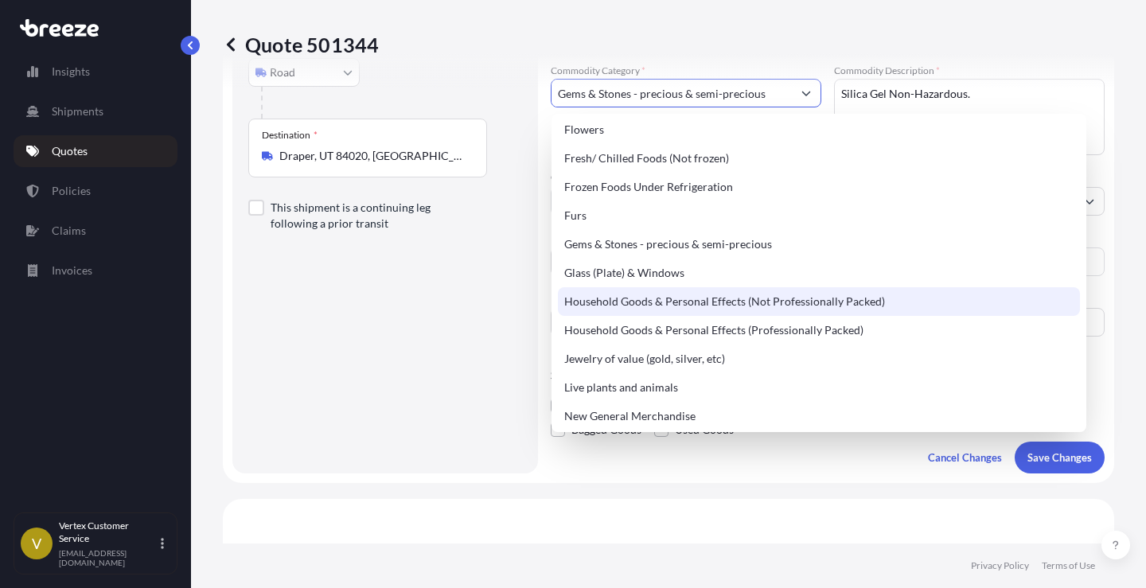
click at [845, 312] on div "Household Goods & Personal Effects (Not Professionally Packed)" at bounding box center [819, 301] width 522 height 29
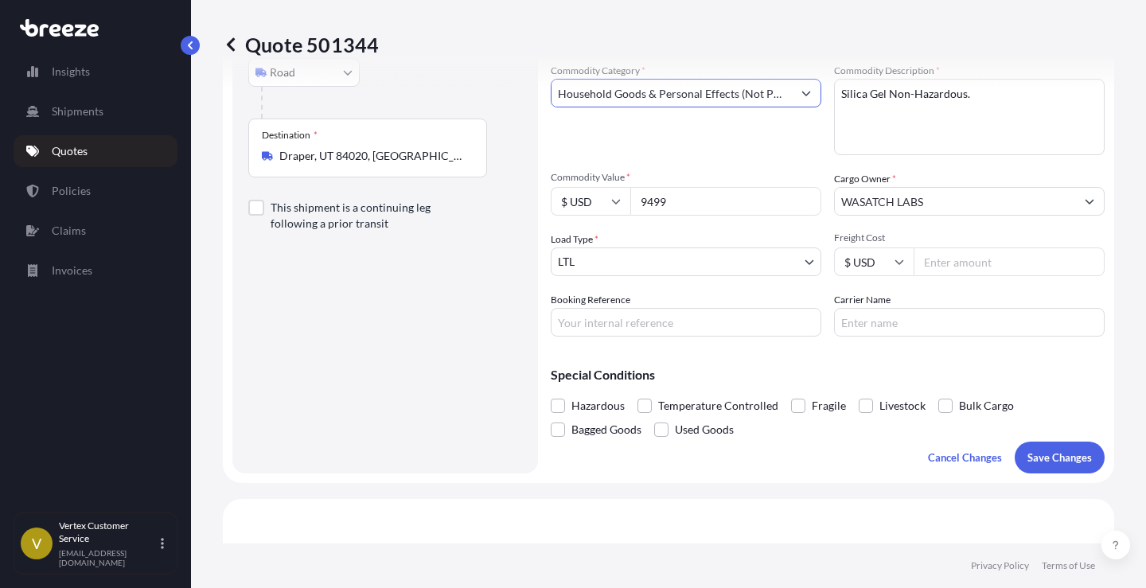
click at [794, 94] on button "Show suggestions" at bounding box center [806, 93] width 29 height 29
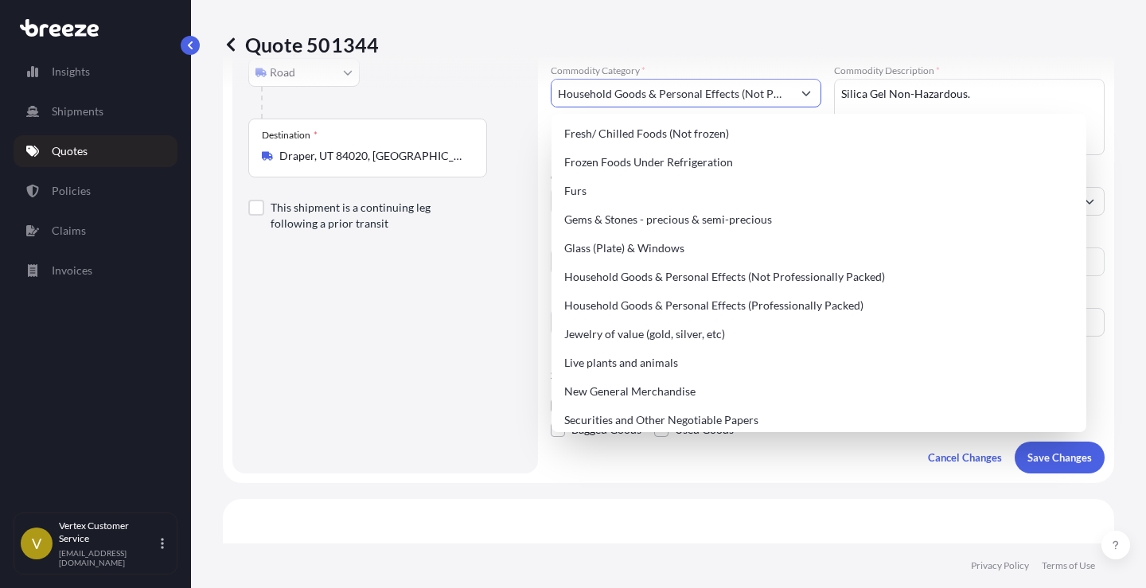
scroll to position [453, 0]
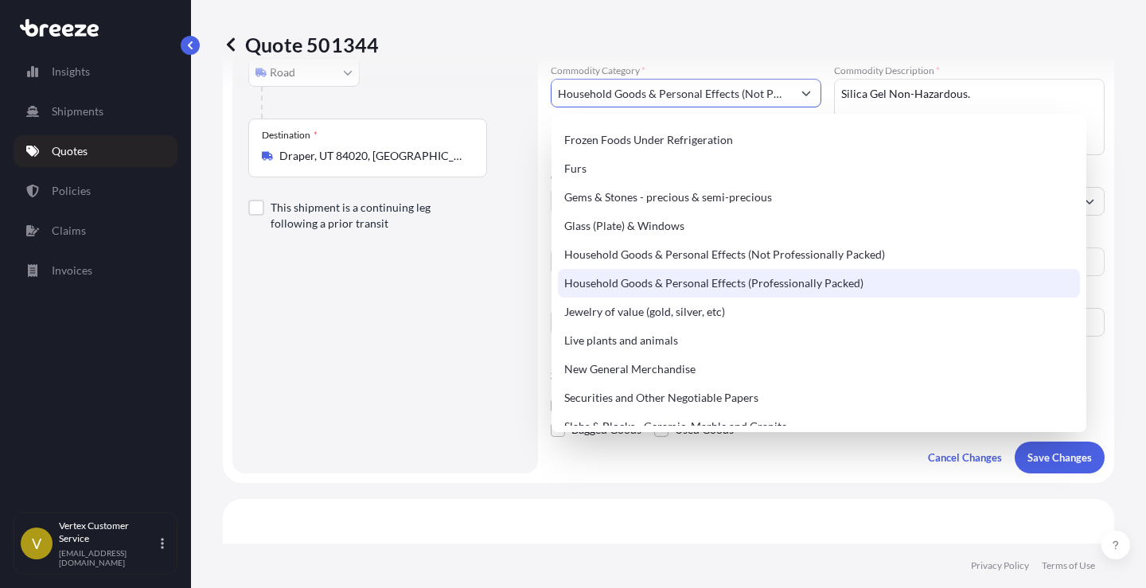
click at [843, 287] on div "Household Goods & Personal Effects (Professionally Packed)" at bounding box center [819, 283] width 522 height 29
type input "Household Goods & Personal Effects (Professionally Packed)"
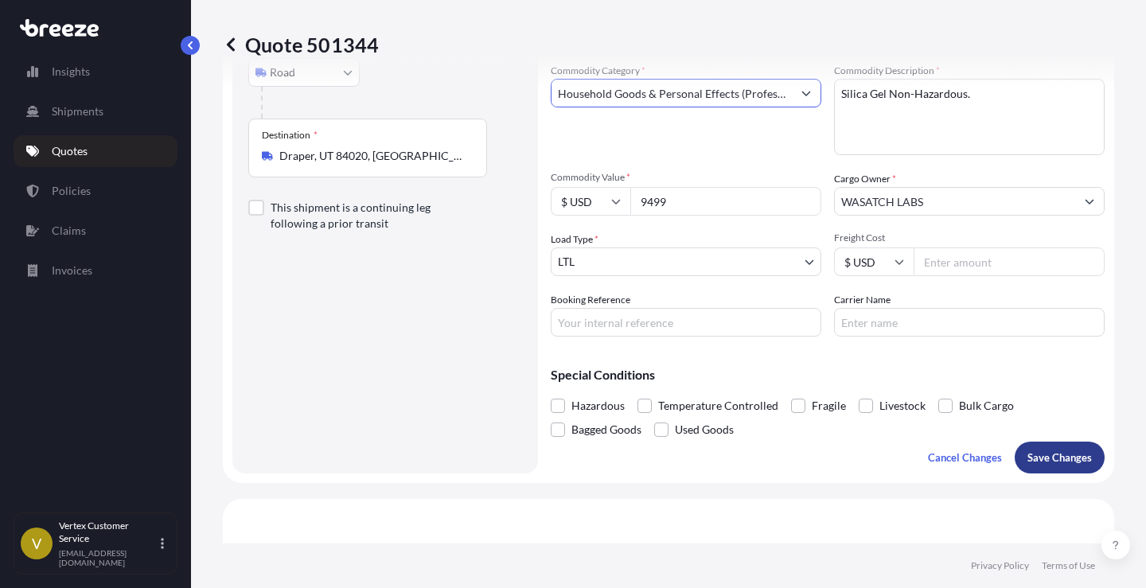
click at [1070, 461] on p "Save Changes" at bounding box center [1060, 458] width 64 height 16
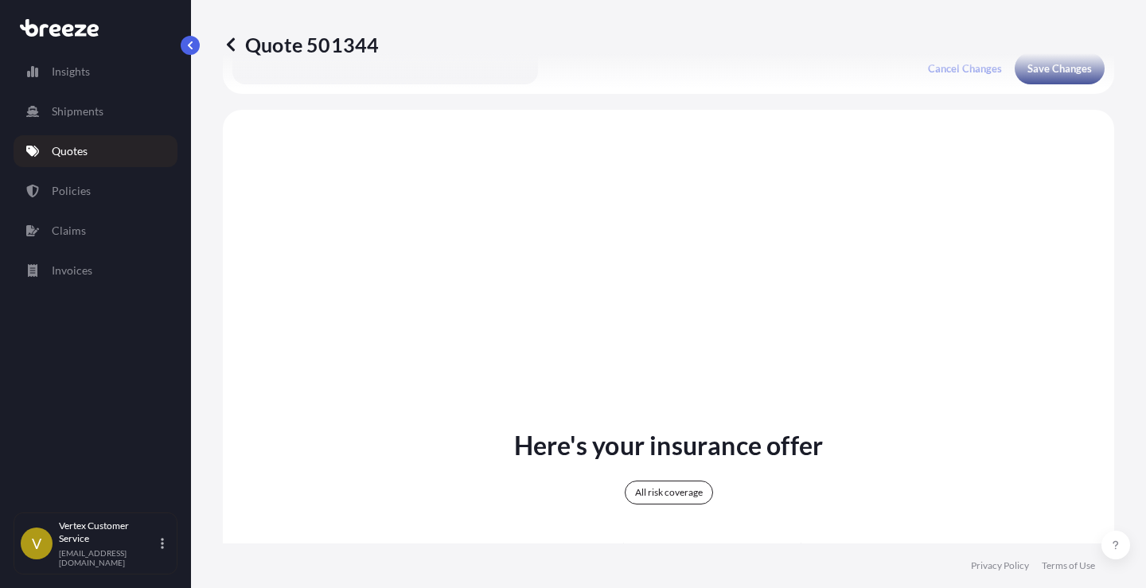
scroll to position [615, 0]
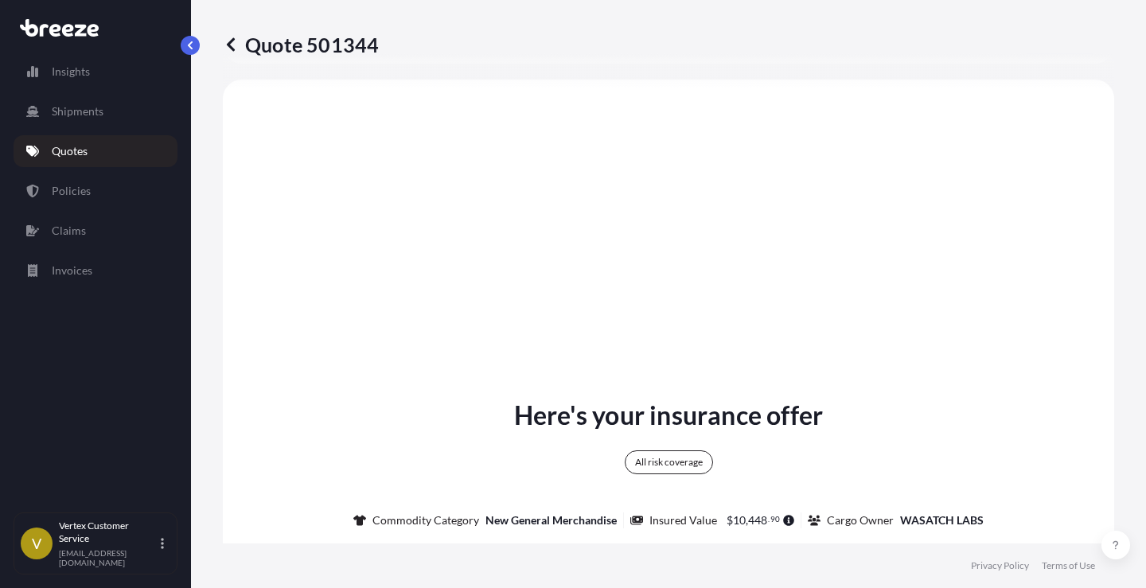
select select "Road"
select select "1"
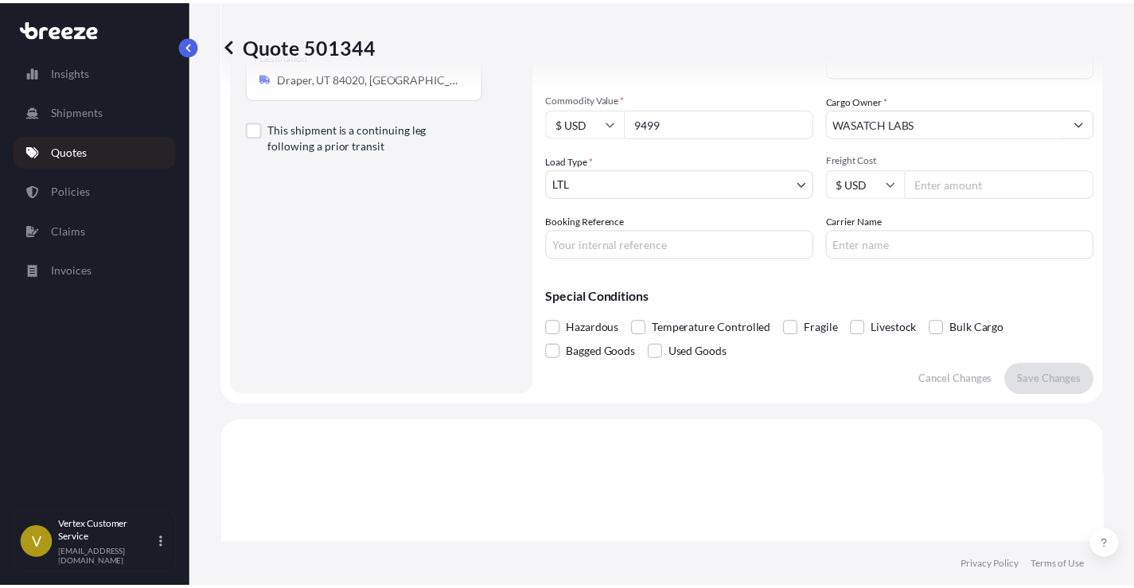
scroll to position [0, 0]
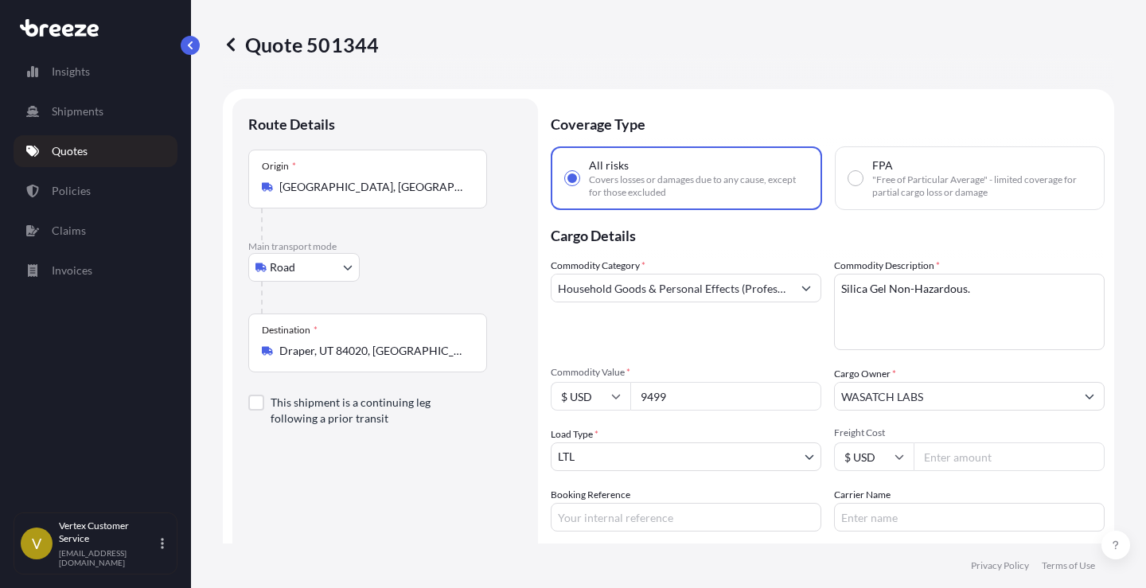
click at [799, 284] on button "Show suggestions" at bounding box center [806, 288] width 29 height 29
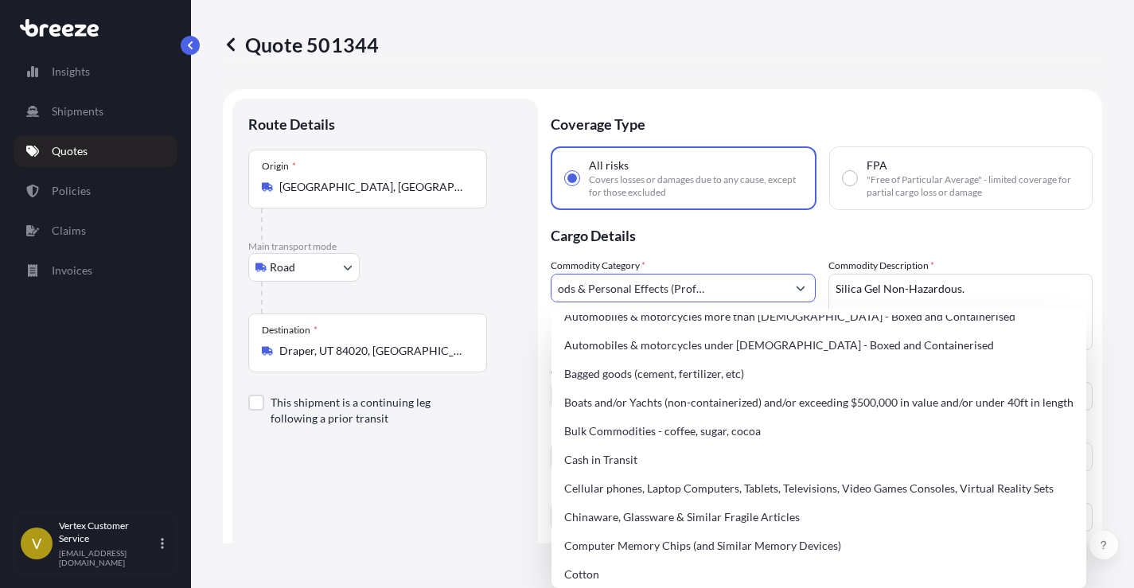
scroll to position [84, 0]
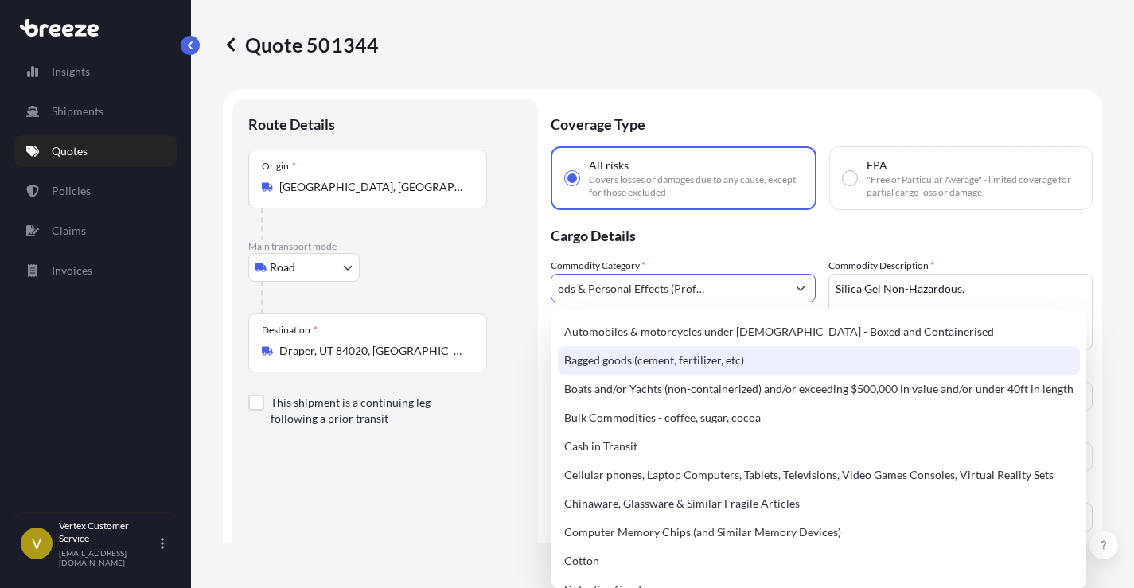
click at [716, 362] on div "Bagged goods (cement, fertilizer, etc)" at bounding box center [819, 360] width 522 height 29
type input "Bagged goods (cement, fertilizer, etc)"
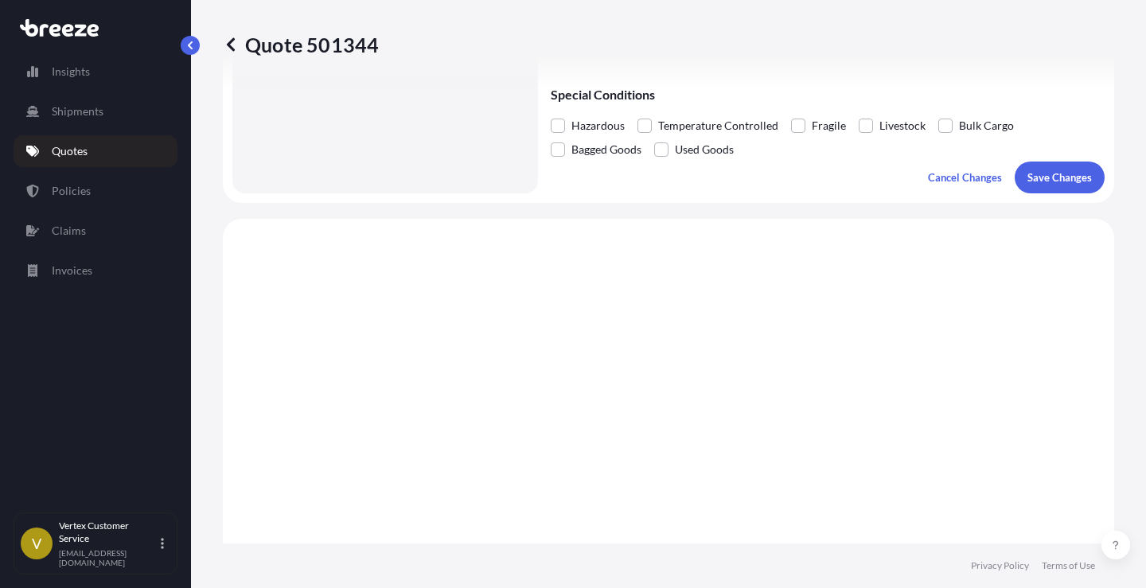
scroll to position [493, 0]
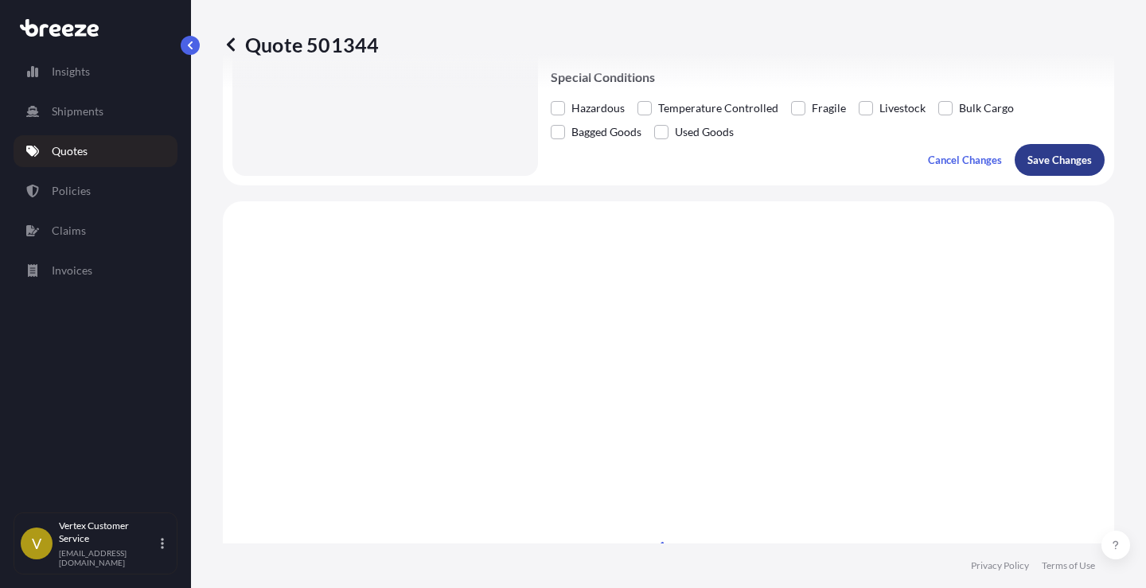
click at [1070, 162] on p "Save Changes" at bounding box center [1060, 160] width 64 height 16
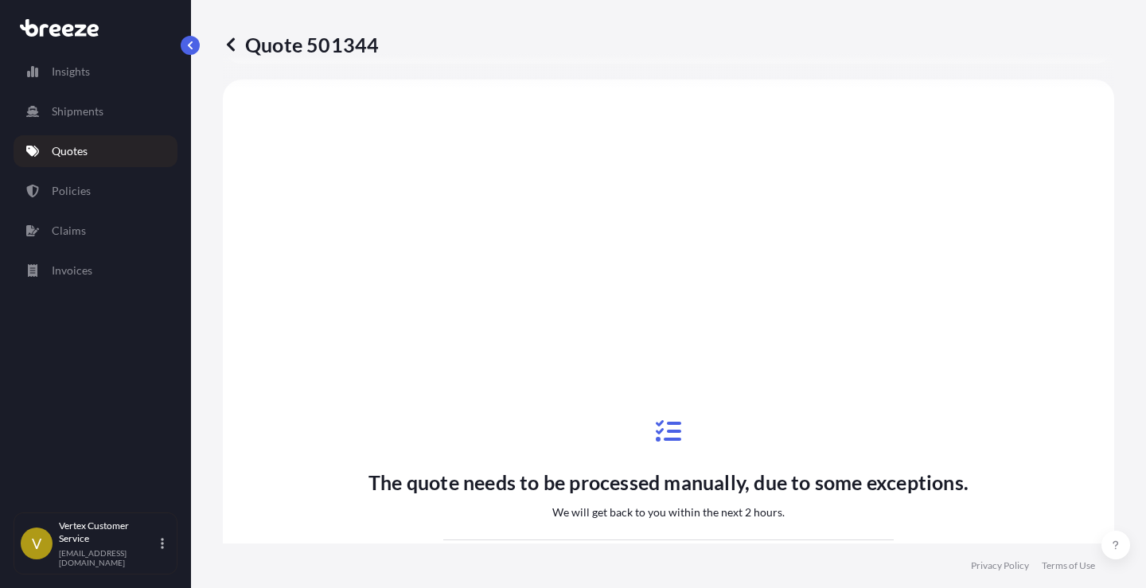
select select "Road"
select select "1"
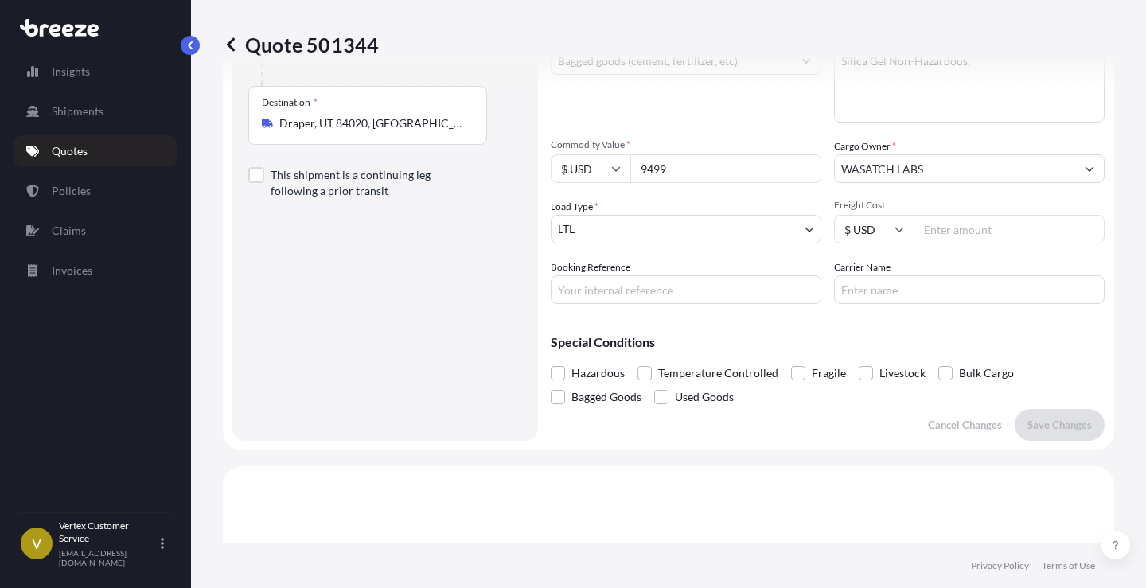
scroll to position [0, 0]
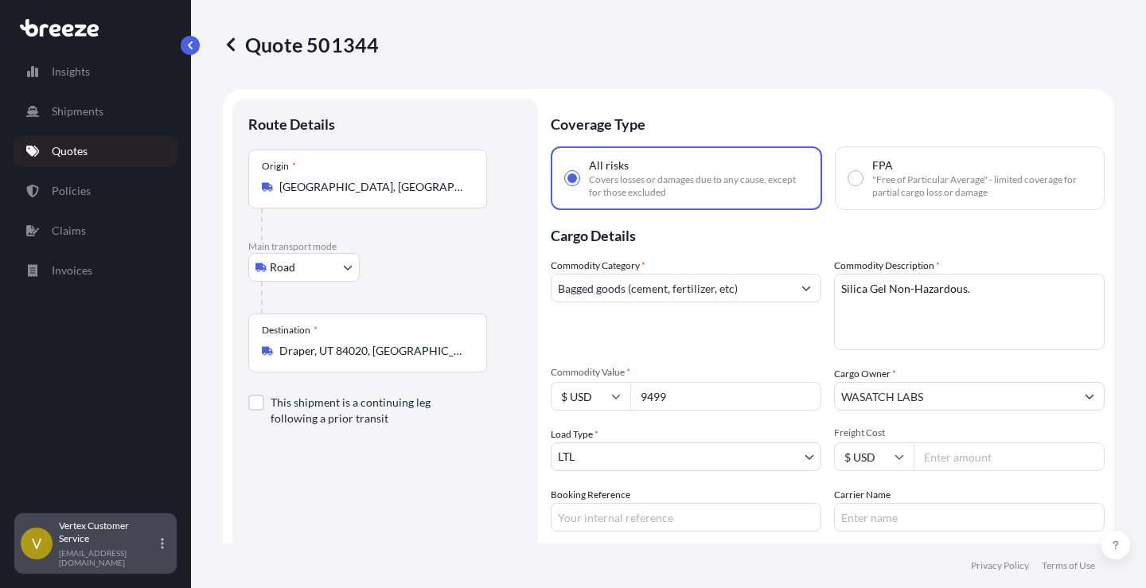
click at [157, 482] on p "Vertex Customer Service" at bounding box center [108, 532] width 99 height 25
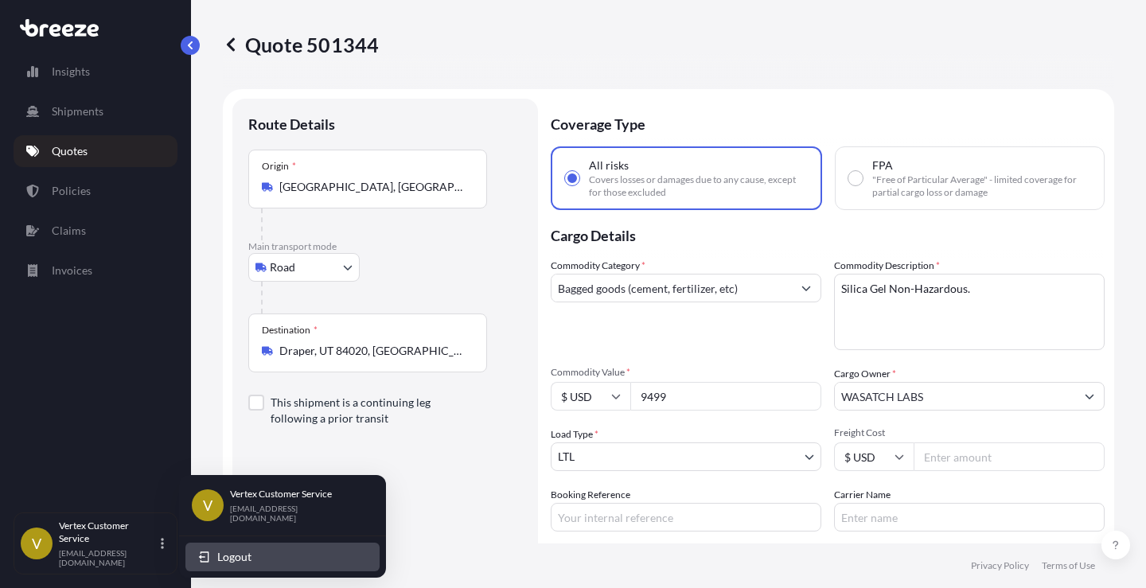
click at [232, 482] on span "Logout" at bounding box center [234, 557] width 34 height 16
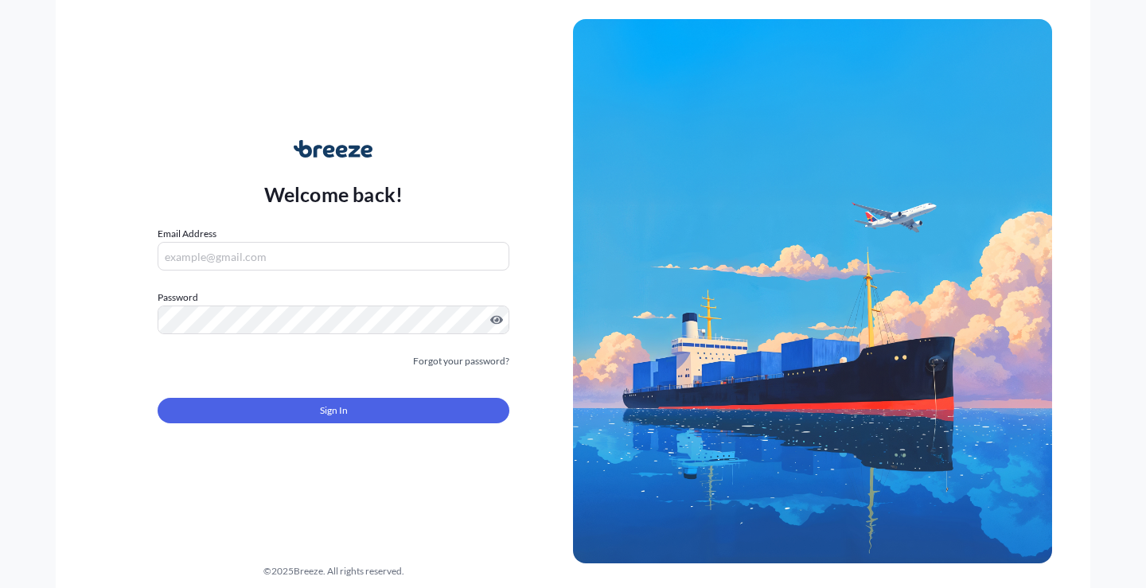
type input "[EMAIL_ADDRESS][DOMAIN_NAME]"
